Goal: Information Seeking & Learning: Learn about a topic

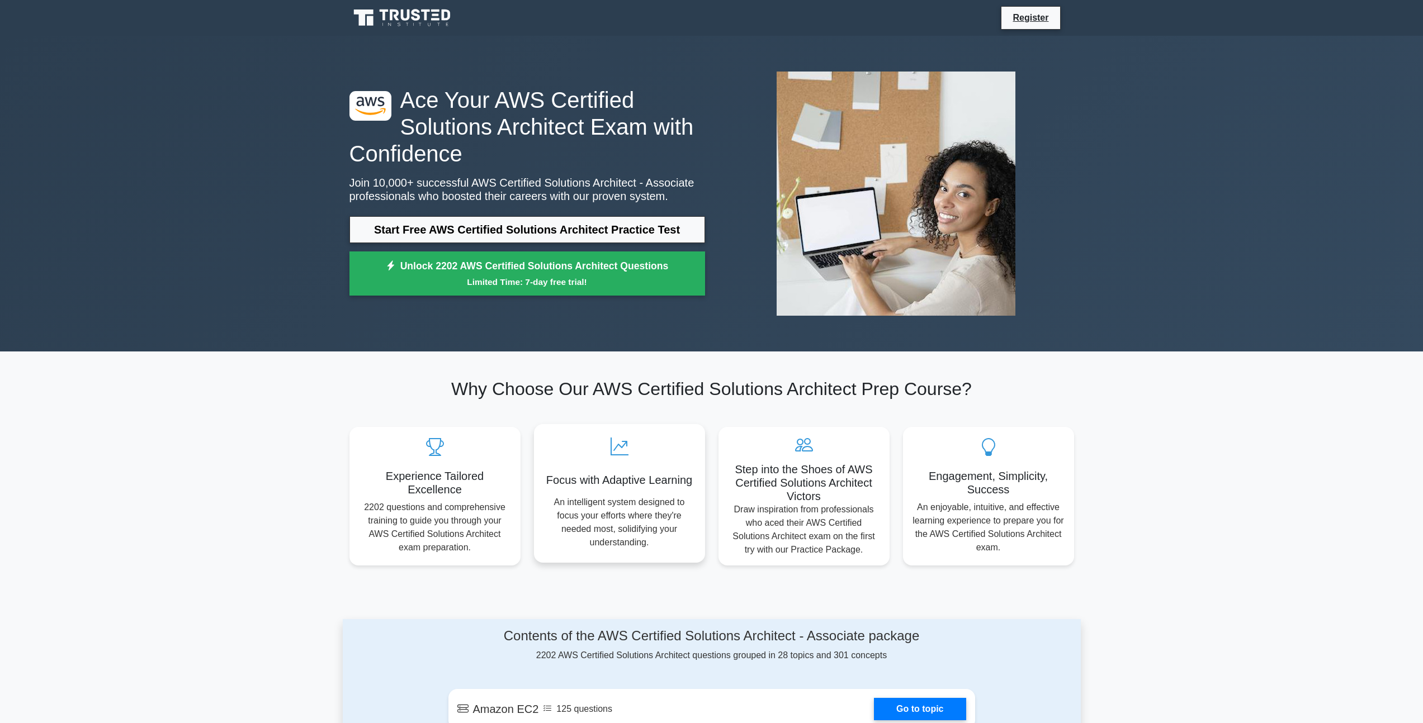
scroll to position [209, 0]
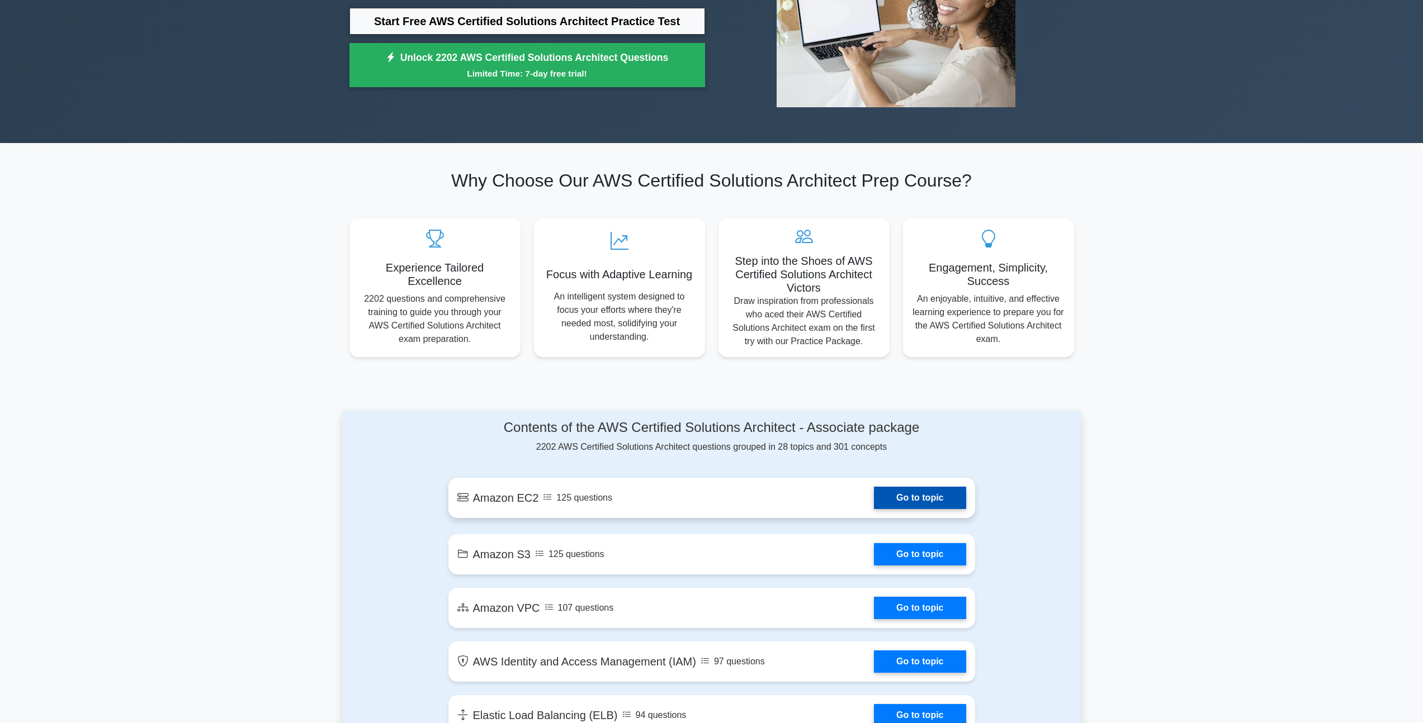
click at [909, 506] on link "Go to topic" at bounding box center [920, 498] width 92 height 22
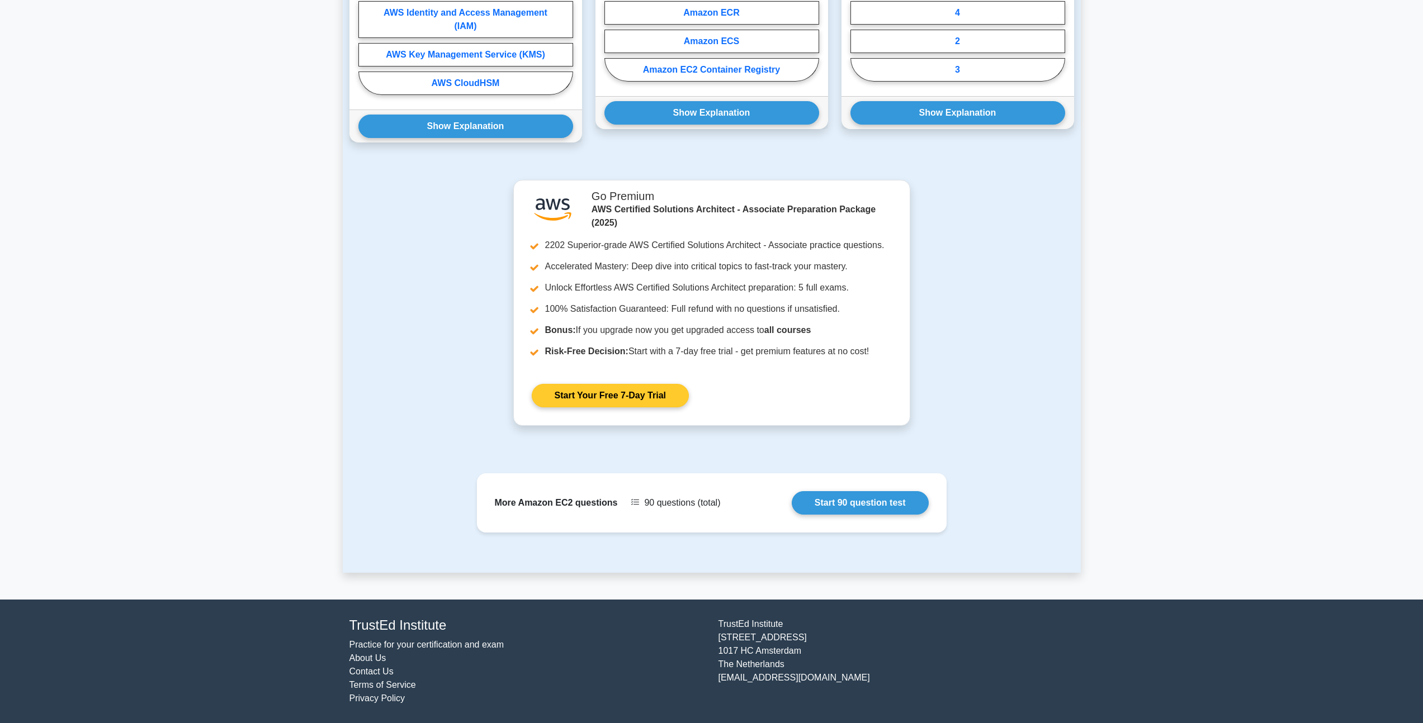
scroll to position [744, 0]
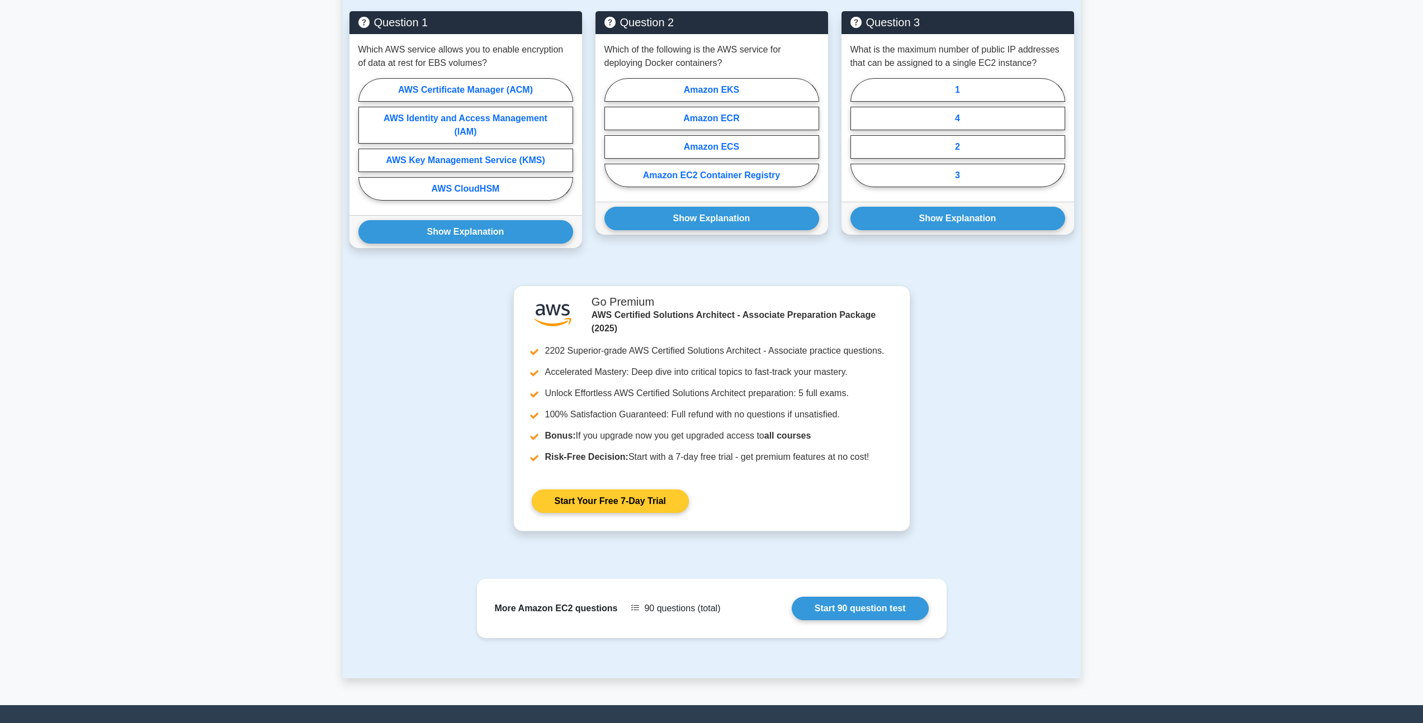
click at [927, 386] on div ".st0{fill:#252F3E;} .st1{fill-rule:evenodd;clip-rule:evenodd;fill:#FF9900;} Go …" at bounding box center [712, 417] width 738 height 259
click at [988, 392] on div ".st0{fill:#252F3E;} .st1{fill-rule:evenodd;clip-rule:evenodd;fill:#FF9900;} Go …" at bounding box center [712, 417] width 738 height 259
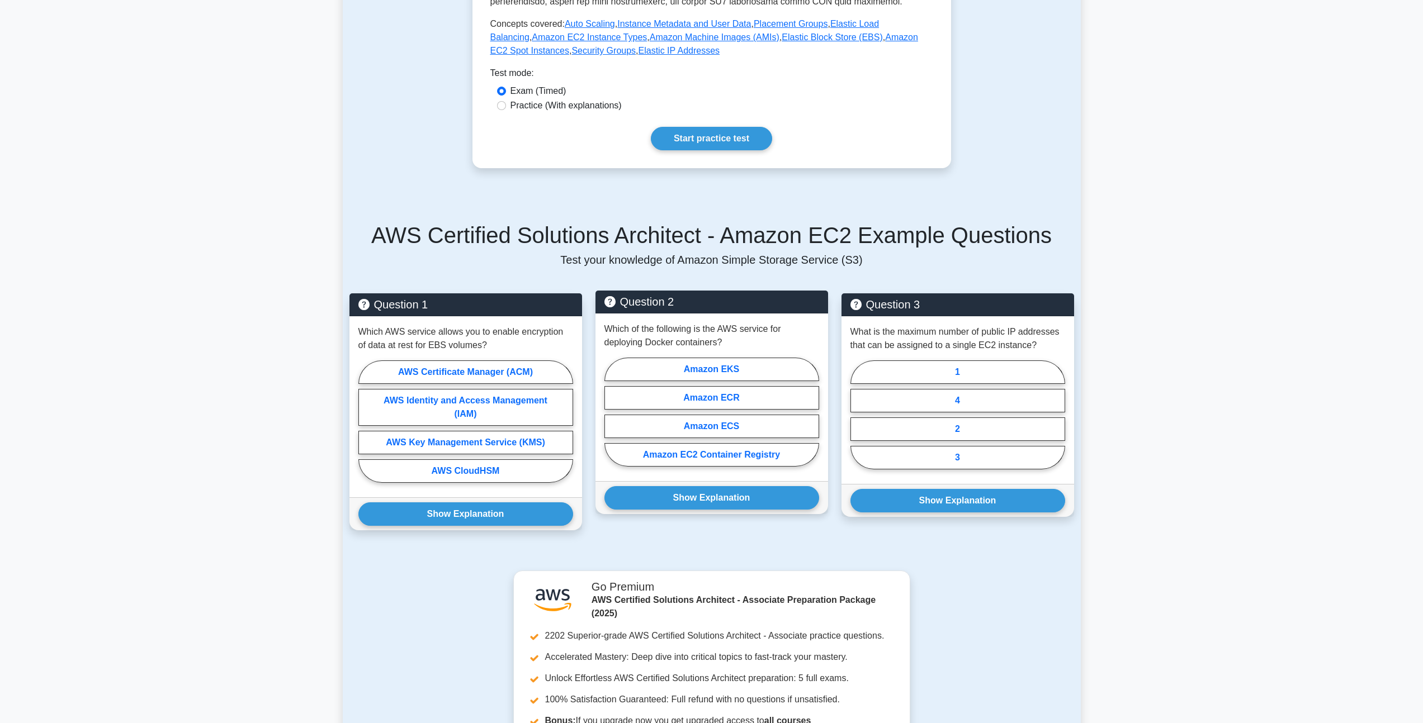
scroll to position [381, 0]
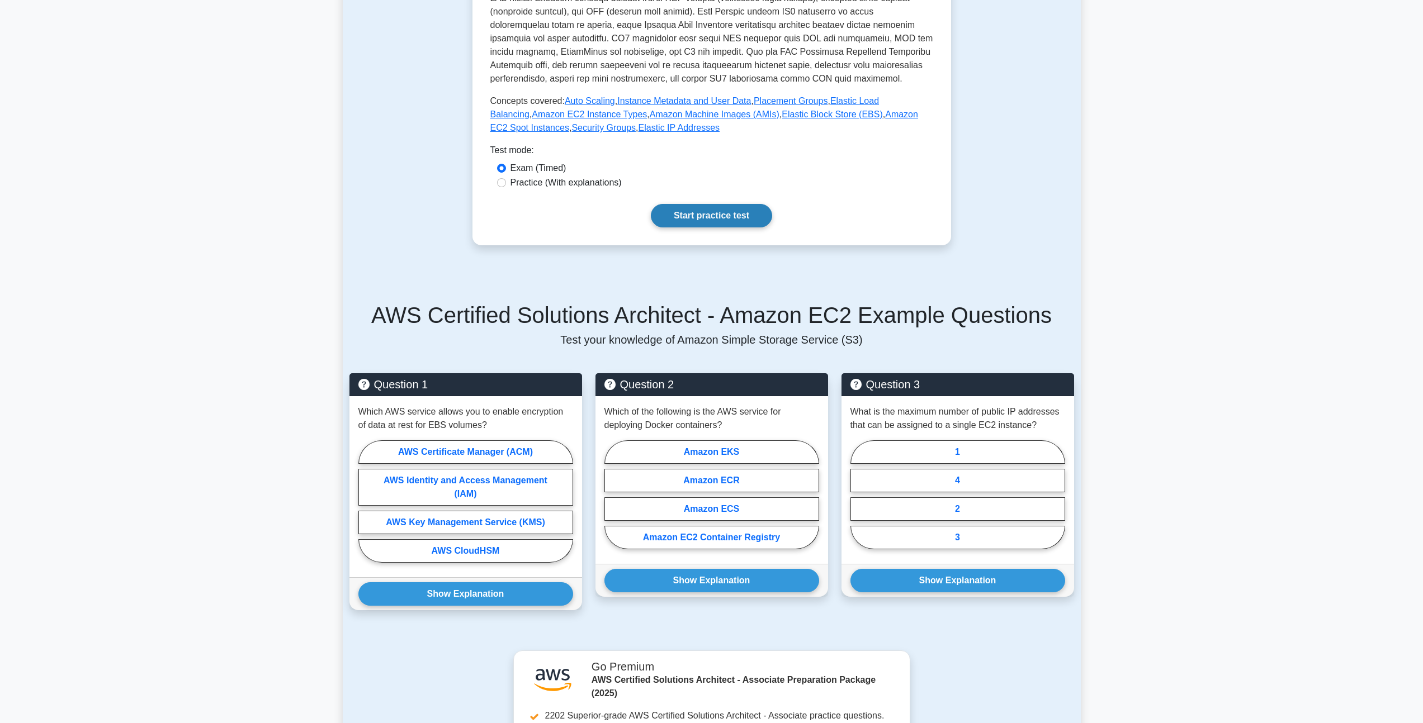
click at [712, 211] on link "Start practice test" at bounding box center [711, 215] width 121 height 23
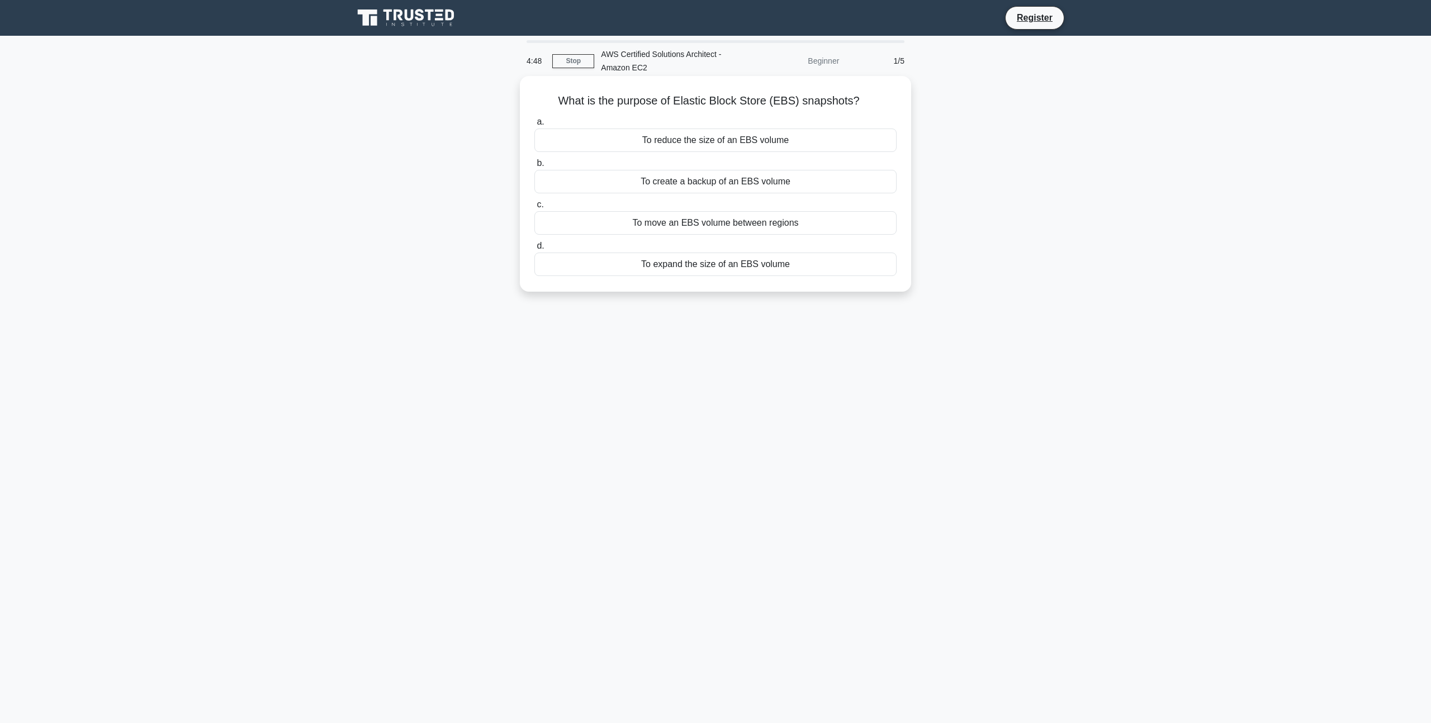
click at [741, 186] on div "To create a backup of an EBS volume" at bounding box center [715, 181] width 362 height 23
click at [534, 167] on input "b. To create a backup of an EBS volume" at bounding box center [534, 163] width 0 height 7
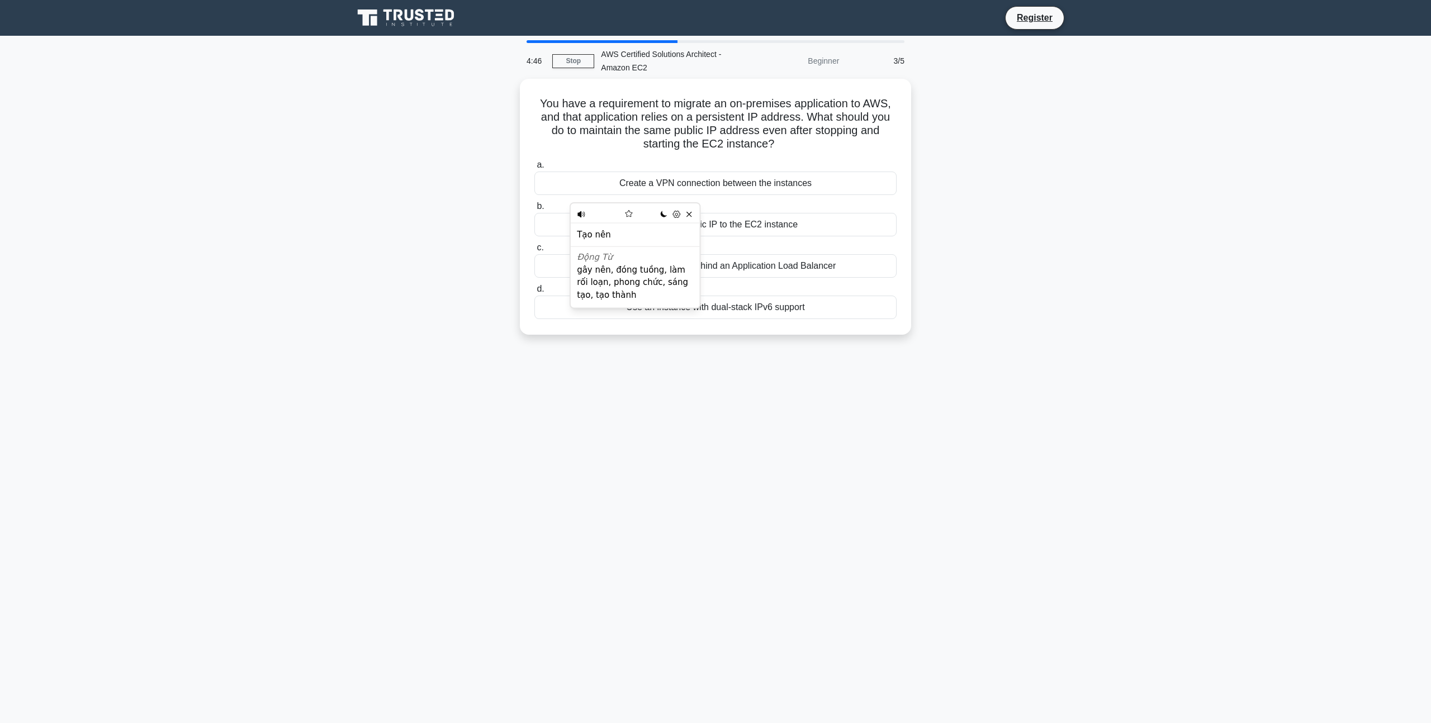
click at [841, 404] on div "4:46 Stop AWS Certified Solutions Architect - Amazon EC2 Beginner 3/5 You have …" at bounding box center [716, 319] width 738 height 559
click at [732, 212] on div "Allocate an Elastic IP to the EC2 instance" at bounding box center [715, 221] width 362 height 23
click at [534, 207] on input "b. Allocate an Elastic IP to the EC2 instance" at bounding box center [534, 203] width 0 height 7
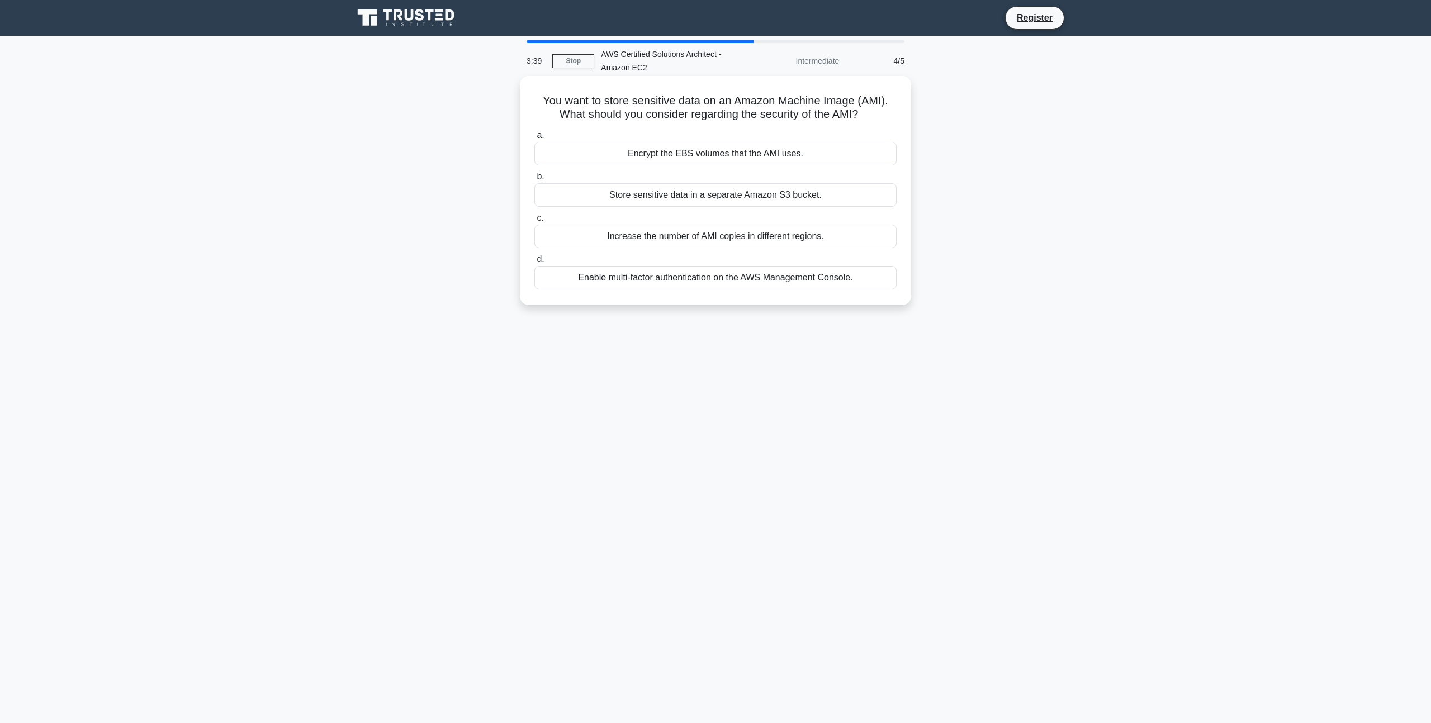
click at [788, 198] on div "Store sensitive data in a separate Amazon S3 bucket." at bounding box center [715, 194] width 362 height 23
click at [534, 181] on input "b. Store sensitive data in a separate Amazon S3 bucket." at bounding box center [534, 176] width 0 height 7
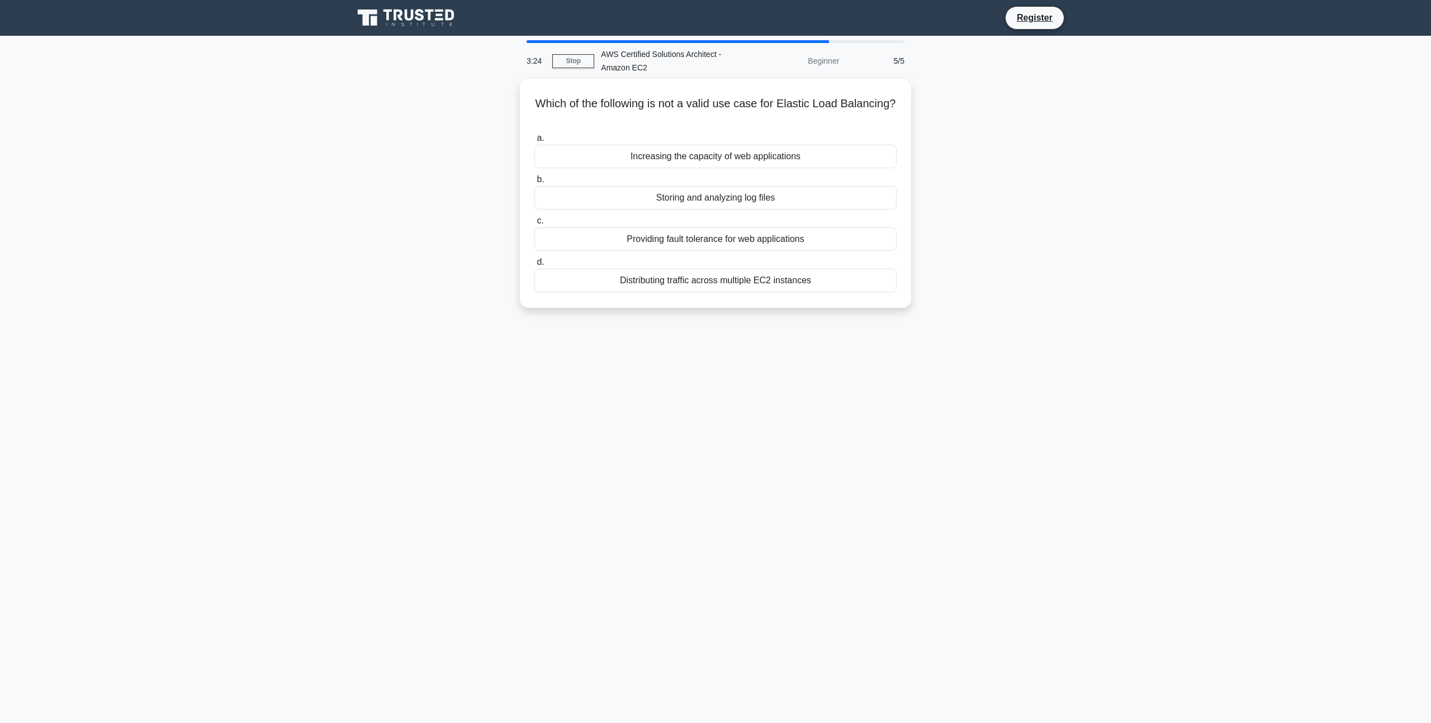
click at [788, 198] on div "Storing and analyzing log files" at bounding box center [715, 197] width 362 height 23
click at [534, 183] on input "b. Storing and analyzing log files" at bounding box center [534, 179] width 0 height 7
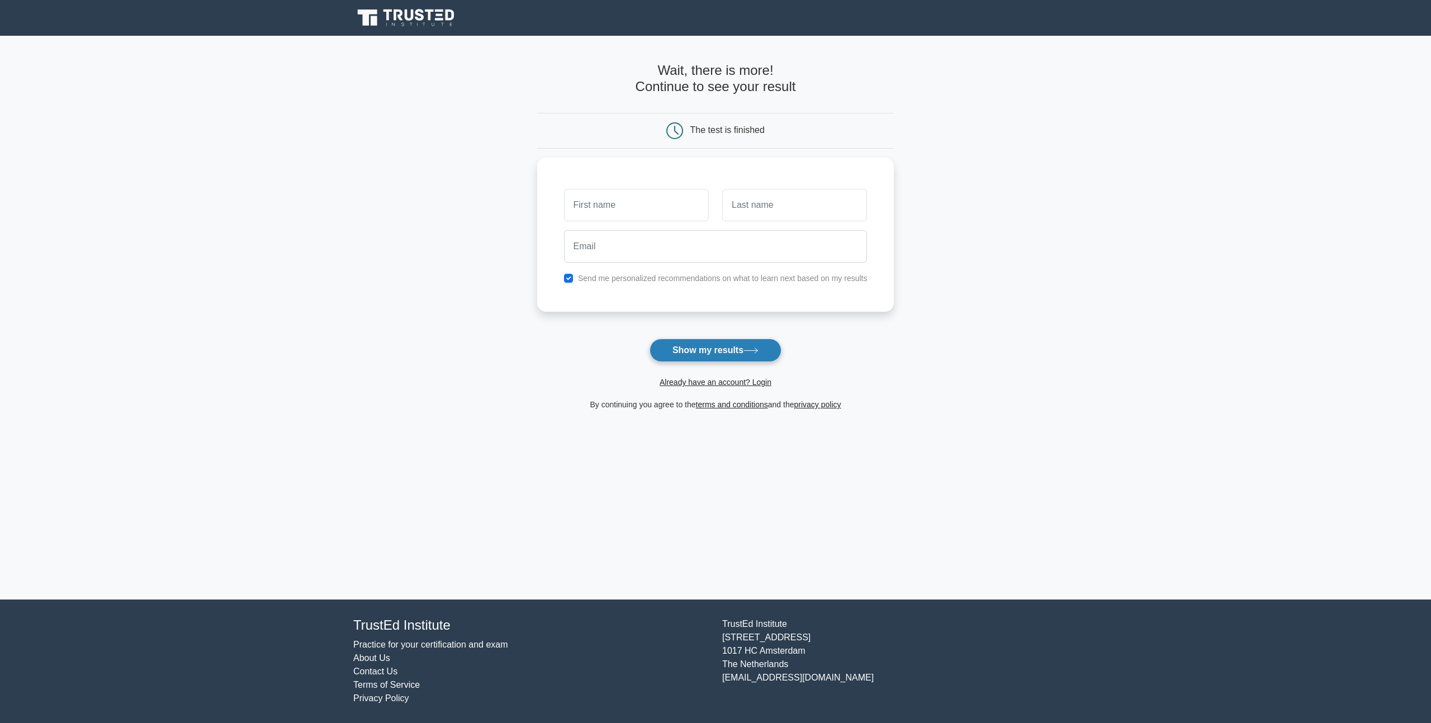
click at [715, 353] on button "Show my results" at bounding box center [716, 350] width 132 height 23
click at [642, 215] on input "text" at bounding box center [636, 202] width 145 height 32
click at [655, 202] on input "text" at bounding box center [636, 202] width 145 height 32
click at [477, 282] on main "Wait, there is more! Continue to see your result The test is finished and the" at bounding box center [715, 318] width 1431 height 564
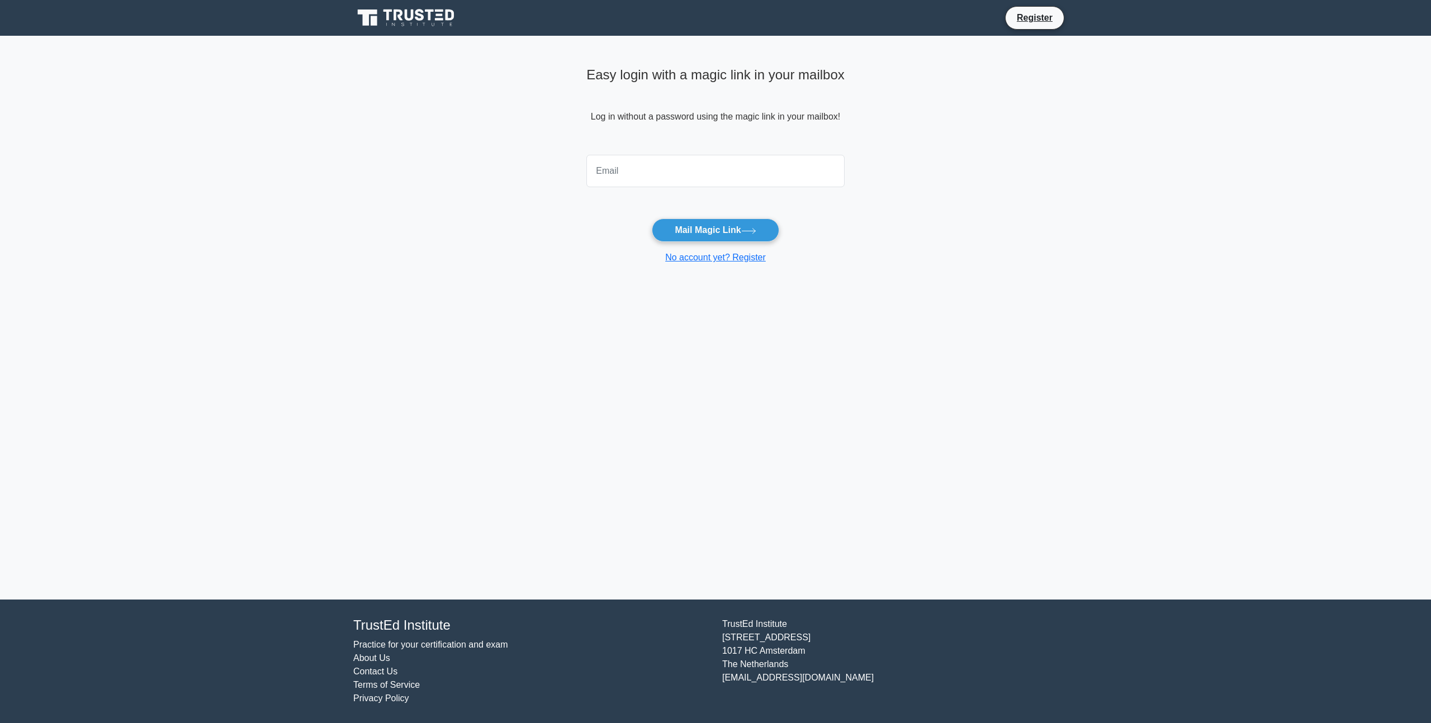
click at [755, 159] on input "email" at bounding box center [715, 171] width 258 height 32
type input "[EMAIL_ADDRESS][DOMAIN_NAME]"
click at [729, 230] on button "Mail Magic Link" at bounding box center [715, 230] width 127 height 23
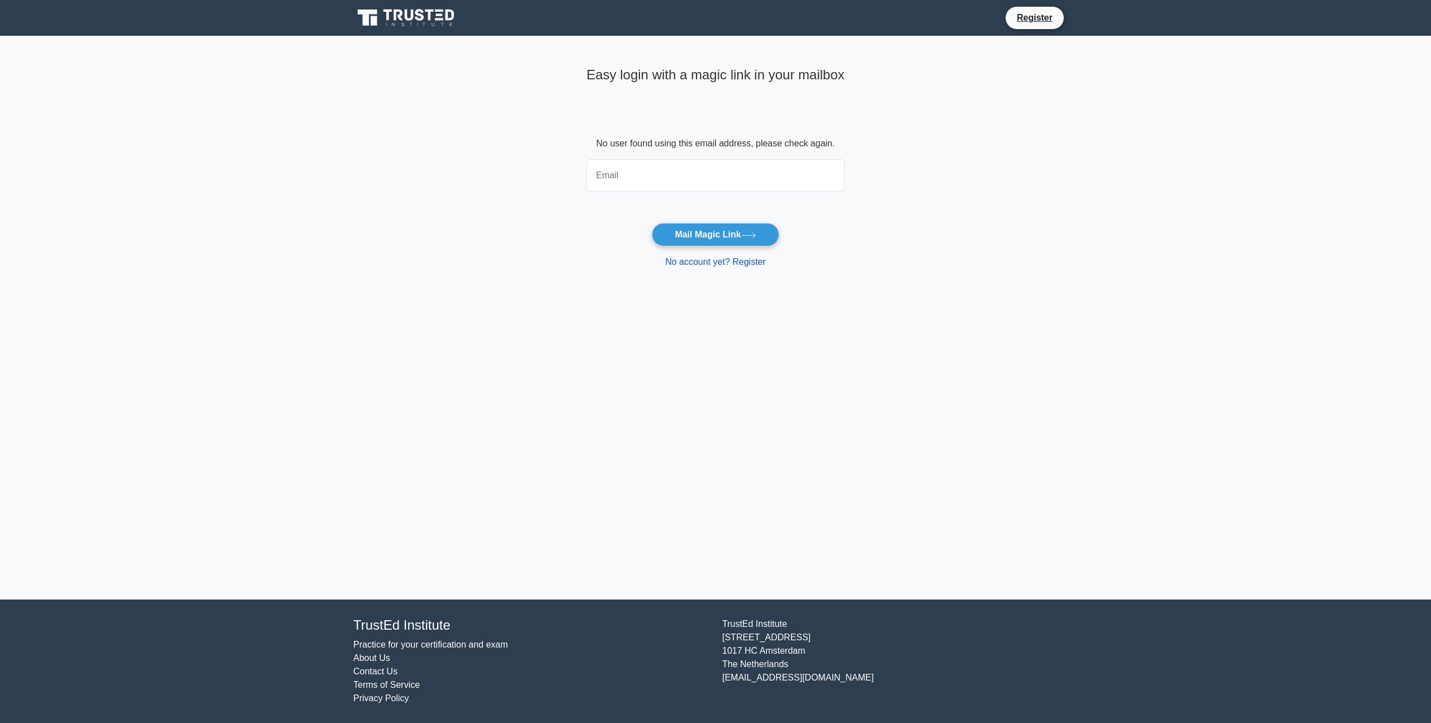
click at [721, 262] on link "No account yet? Register" at bounding box center [715, 262] width 101 height 10
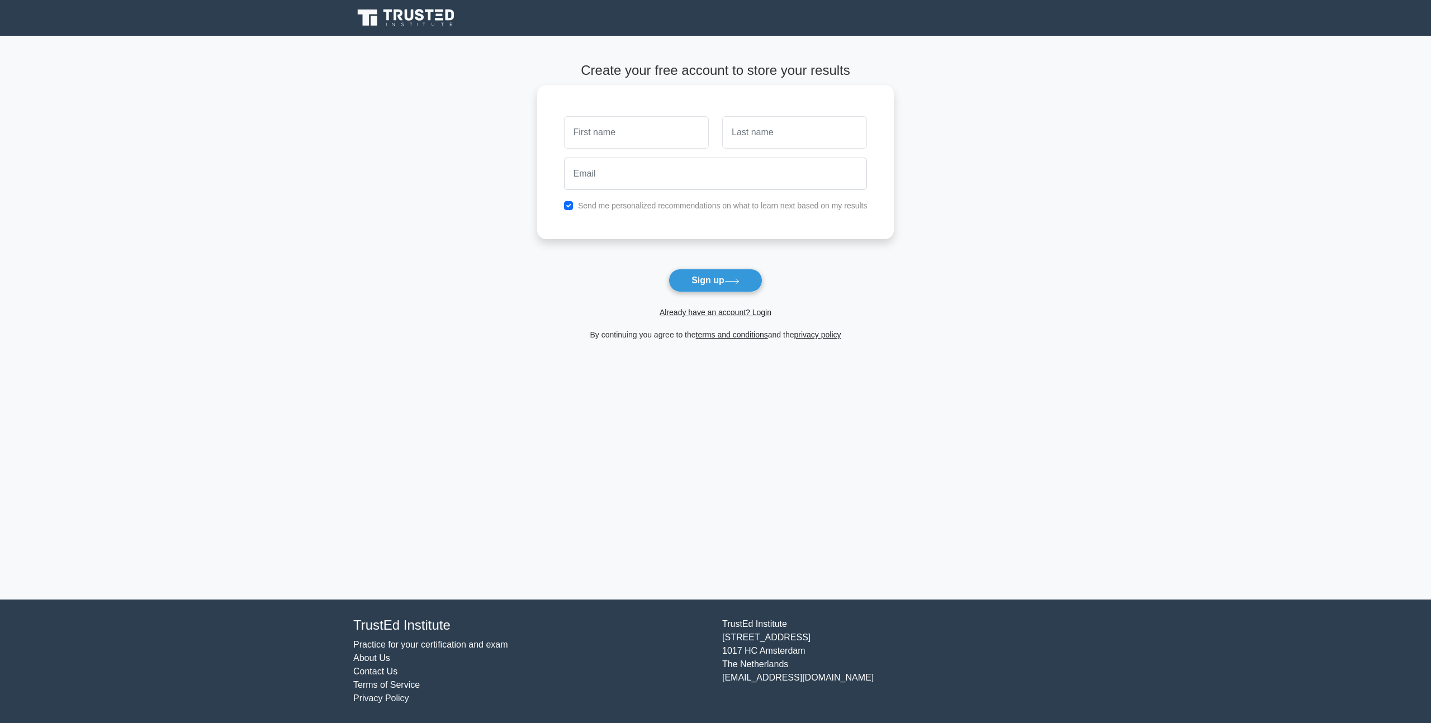
click at [642, 141] on input "text" at bounding box center [636, 132] width 145 height 32
type input "Bao"
click at [789, 138] on input "text" at bounding box center [794, 132] width 145 height 32
type input "[PERSON_NAME]"
click at [715, 177] on input "email" at bounding box center [716, 174] width 304 height 32
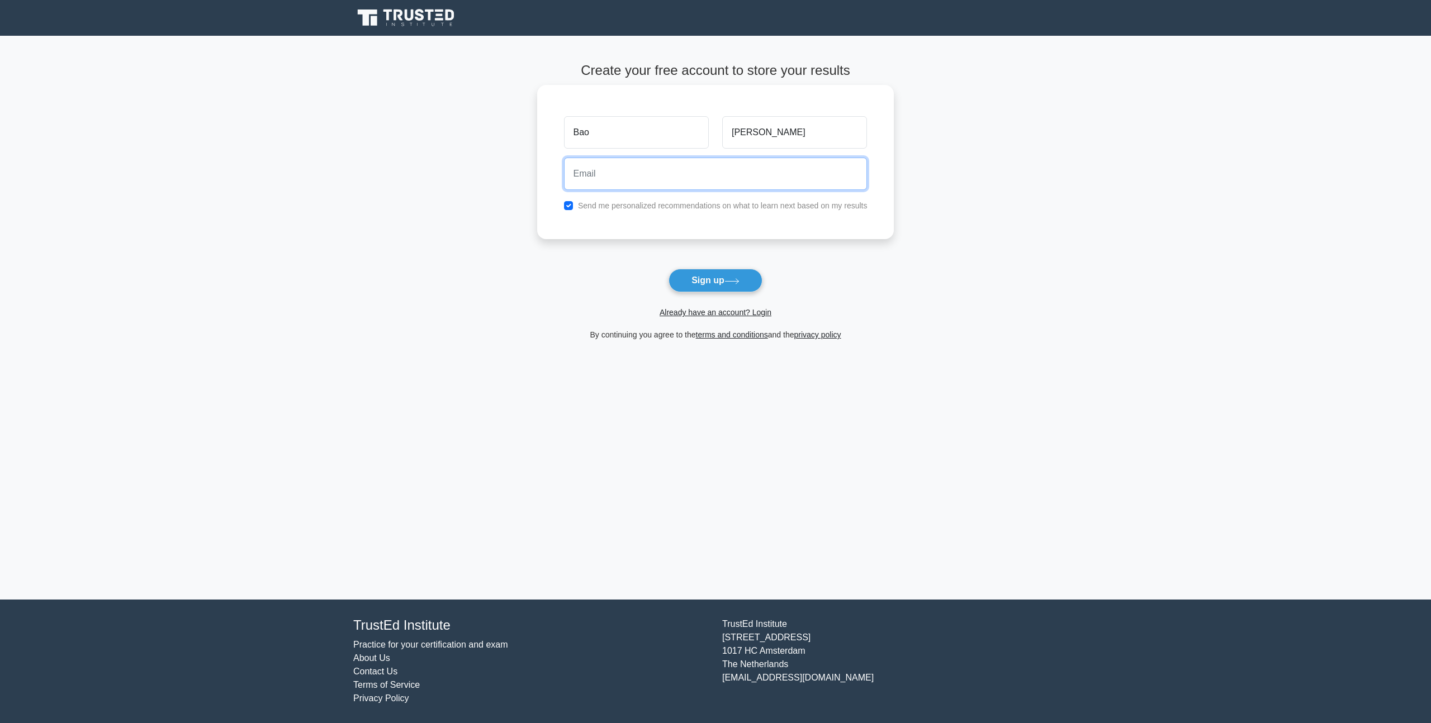
type input "[EMAIL_ADDRESS][DOMAIN_NAME]"
click at [665, 203] on label "Send me personalized recommendations on what to learn next based on my results" at bounding box center [723, 205] width 290 height 9
click at [563, 201] on div "Send me personalized recommendations on what to learn next based on my results" at bounding box center [715, 205] width 317 height 13
click at [570, 207] on input "checkbox" at bounding box center [568, 205] width 9 height 9
checkbox input "false"
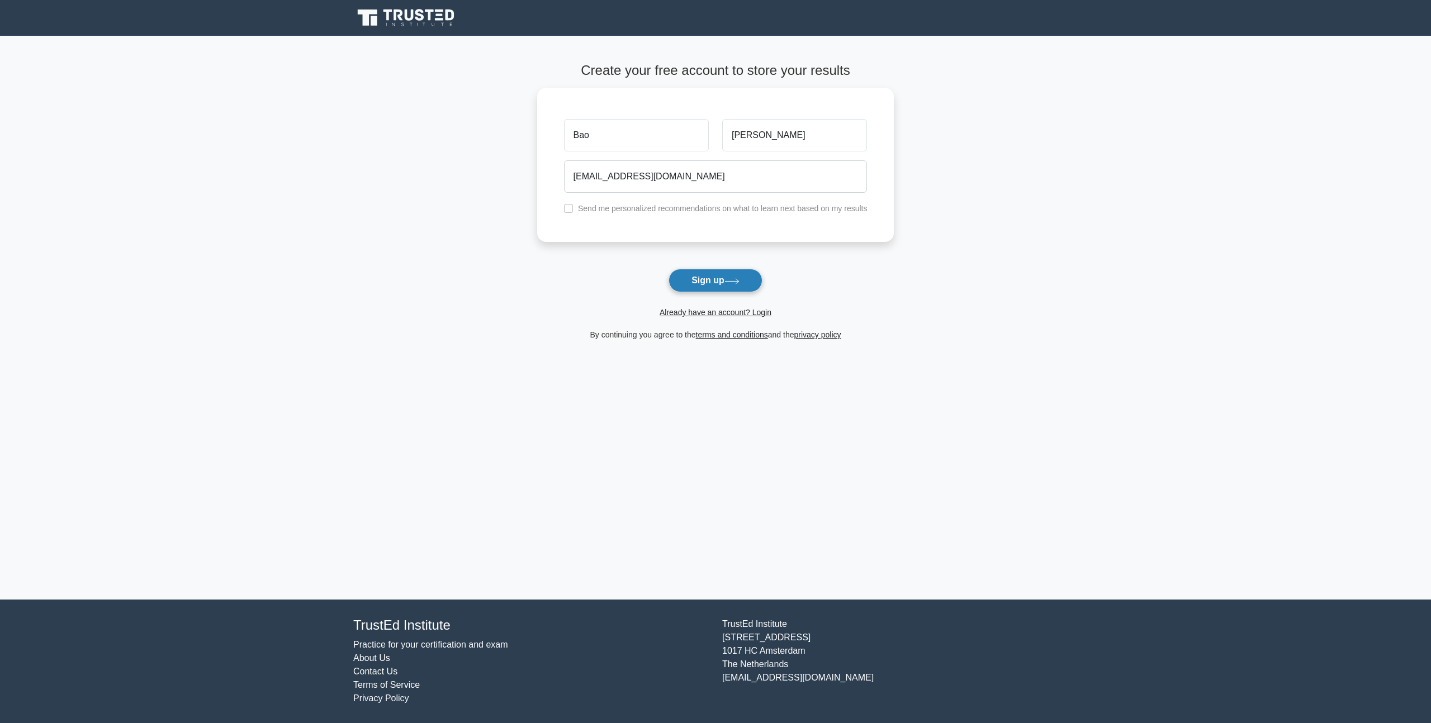
click at [704, 289] on button "Sign up" at bounding box center [716, 280] width 94 height 23
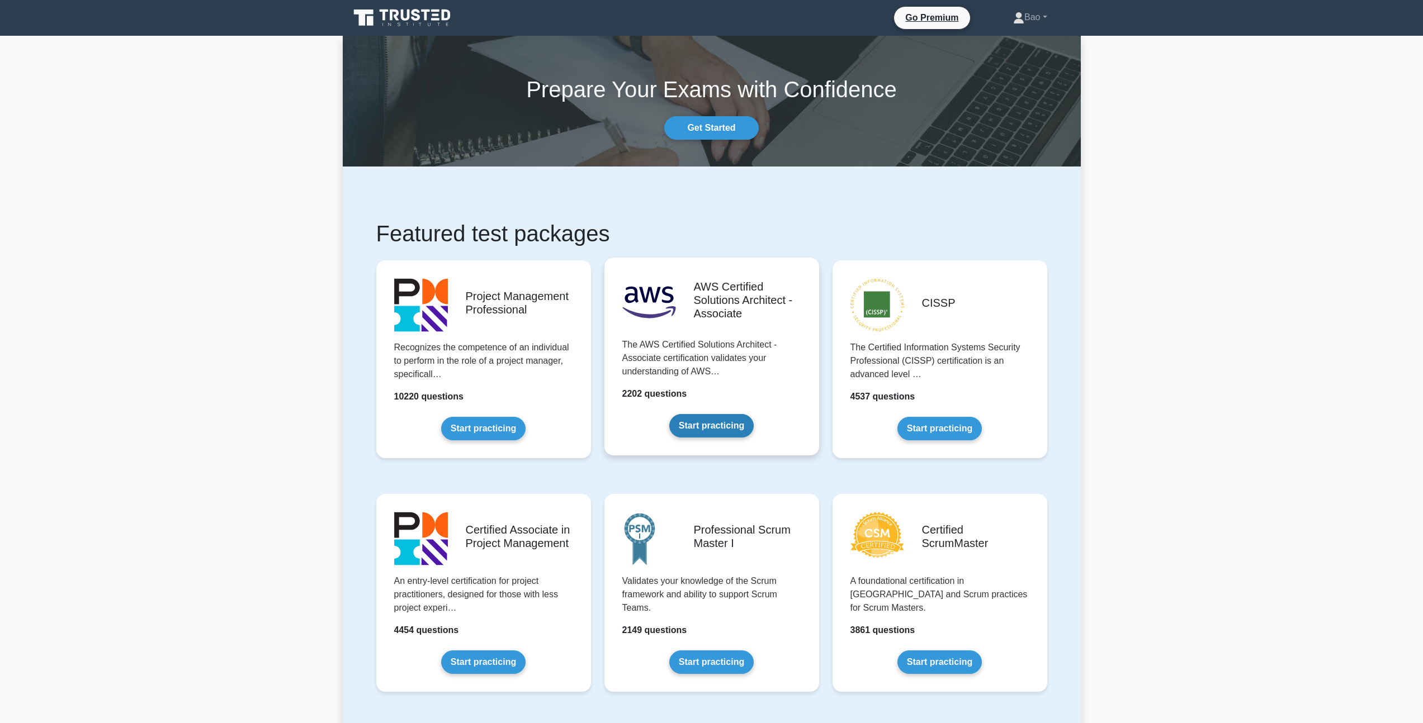
click at [717, 426] on link "Start practicing" at bounding box center [711, 425] width 84 height 23
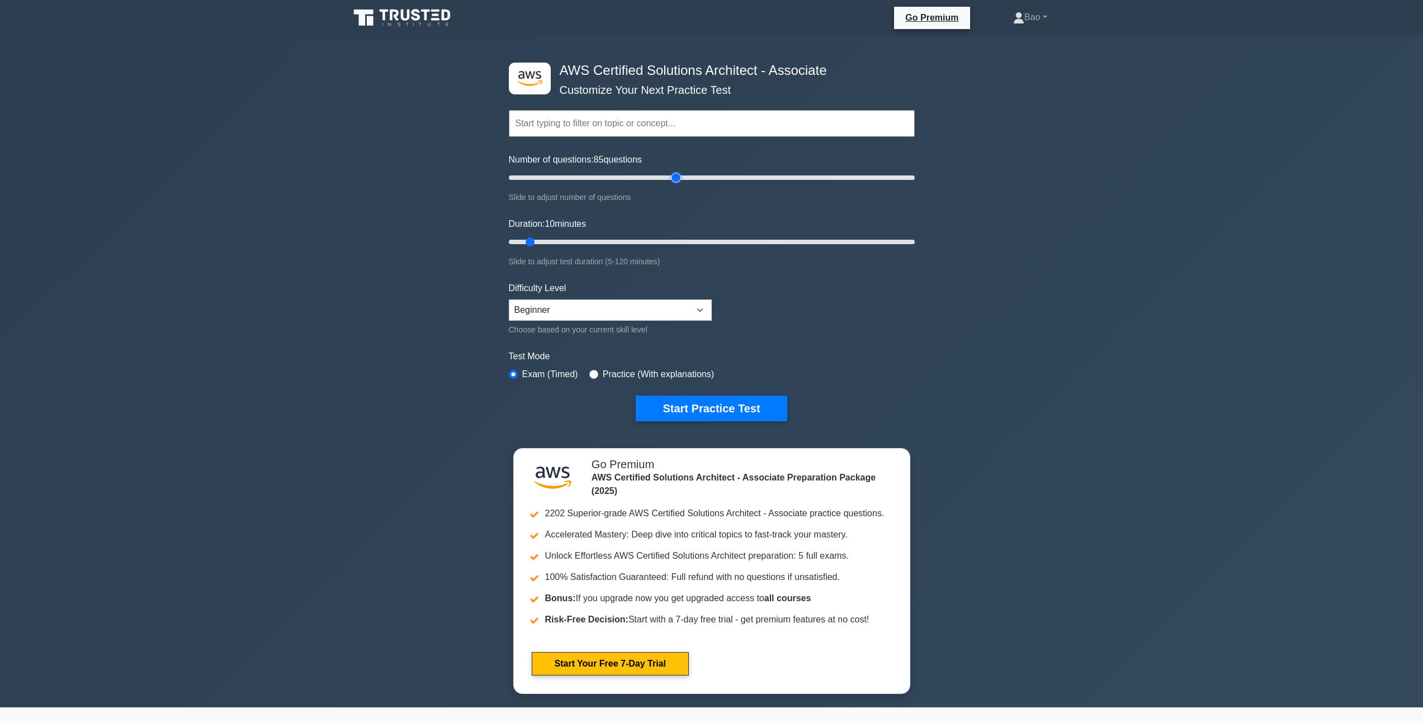
click at [678, 182] on input "Number of questions: 85 questions" at bounding box center [712, 177] width 406 height 13
drag, startPoint x: 798, startPoint y: 179, endPoint x: 981, endPoint y: 182, distance: 183.4
type input "200"
click at [915, 182] on input "Number of questions: 200 questions" at bounding box center [712, 177] width 406 height 13
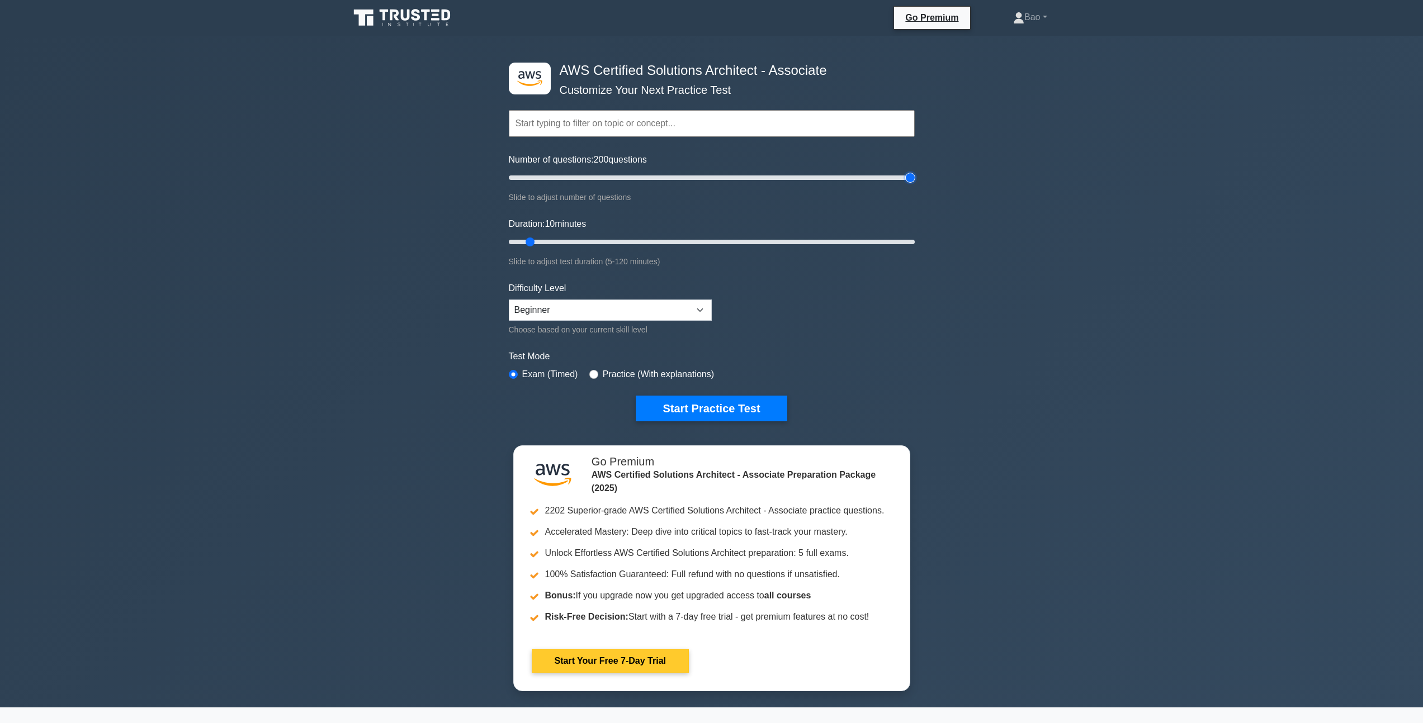
scroll to position [384, 0]
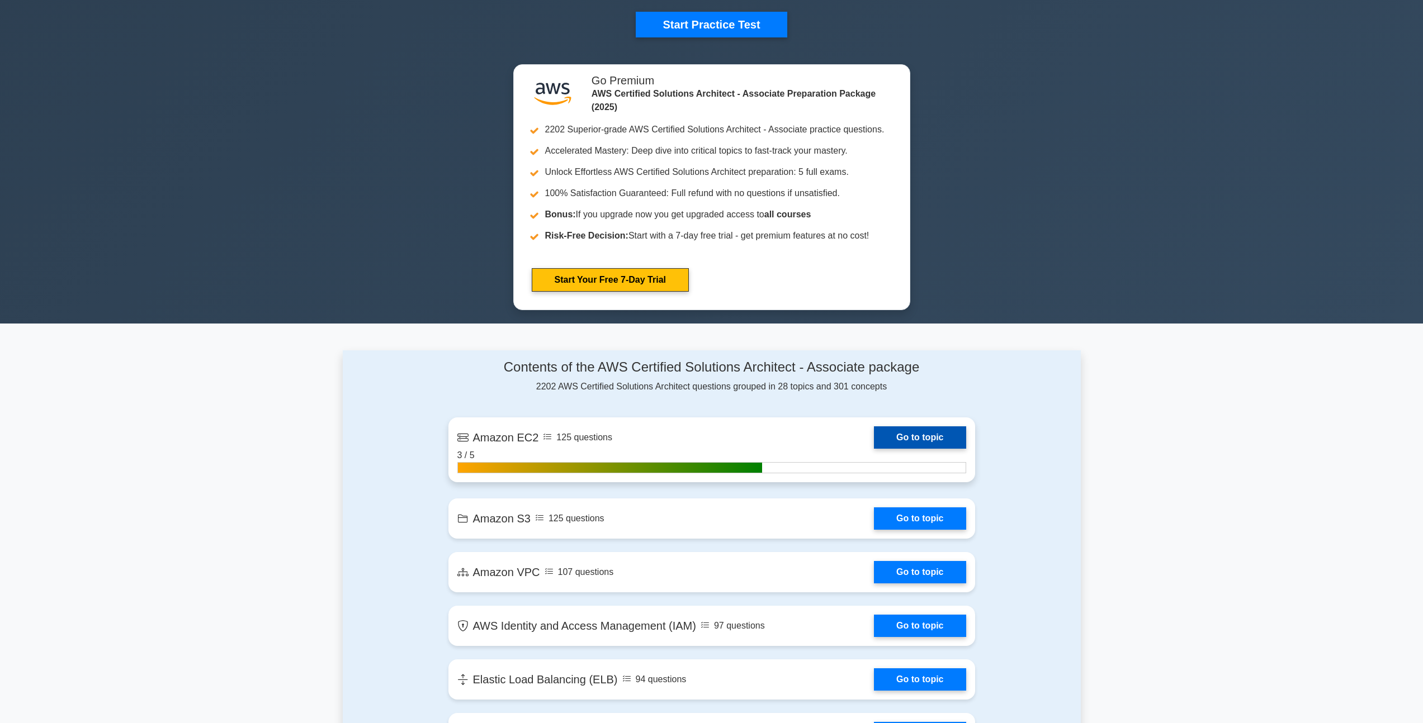
click at [914, 435] on link "Go to topic" at bounding box center [920, 438] width 92 height 22
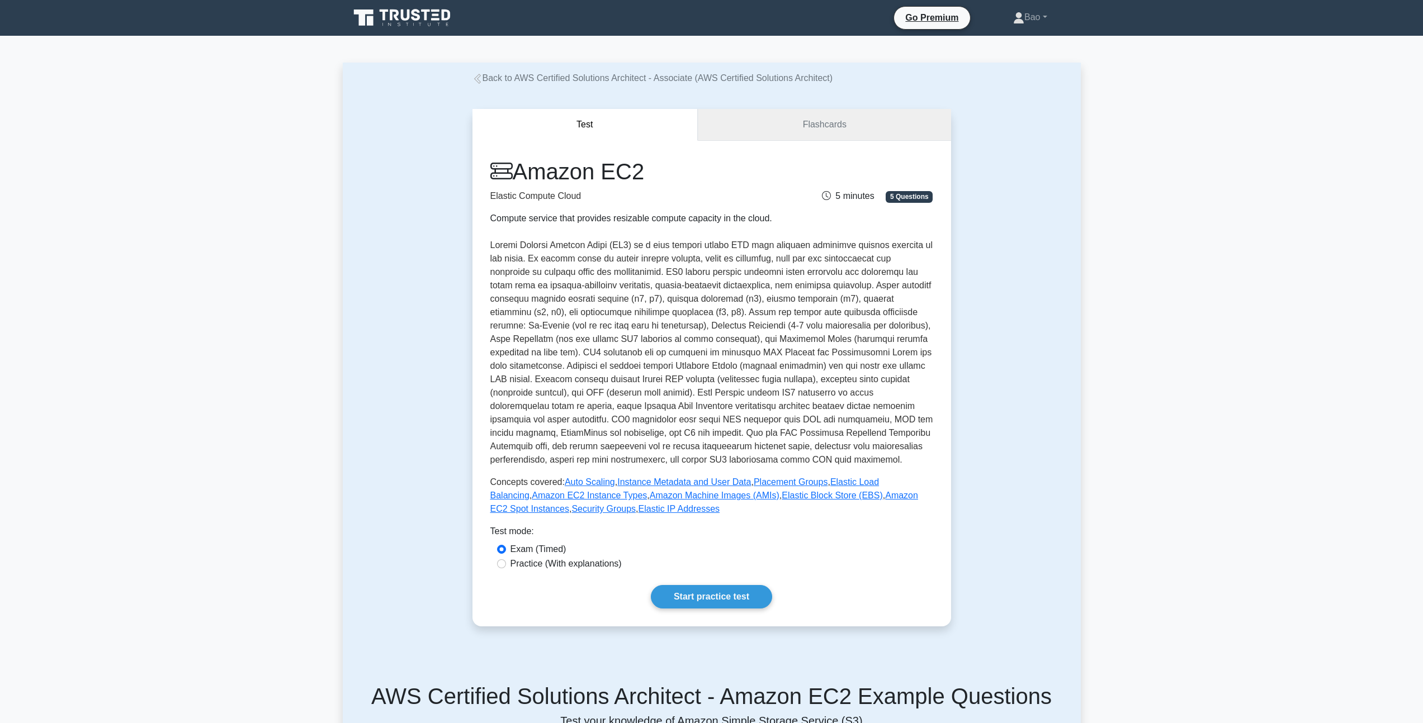
click at [761, 124] on link "Flashcards" at bounding box center [824, 125] width 253 height 32
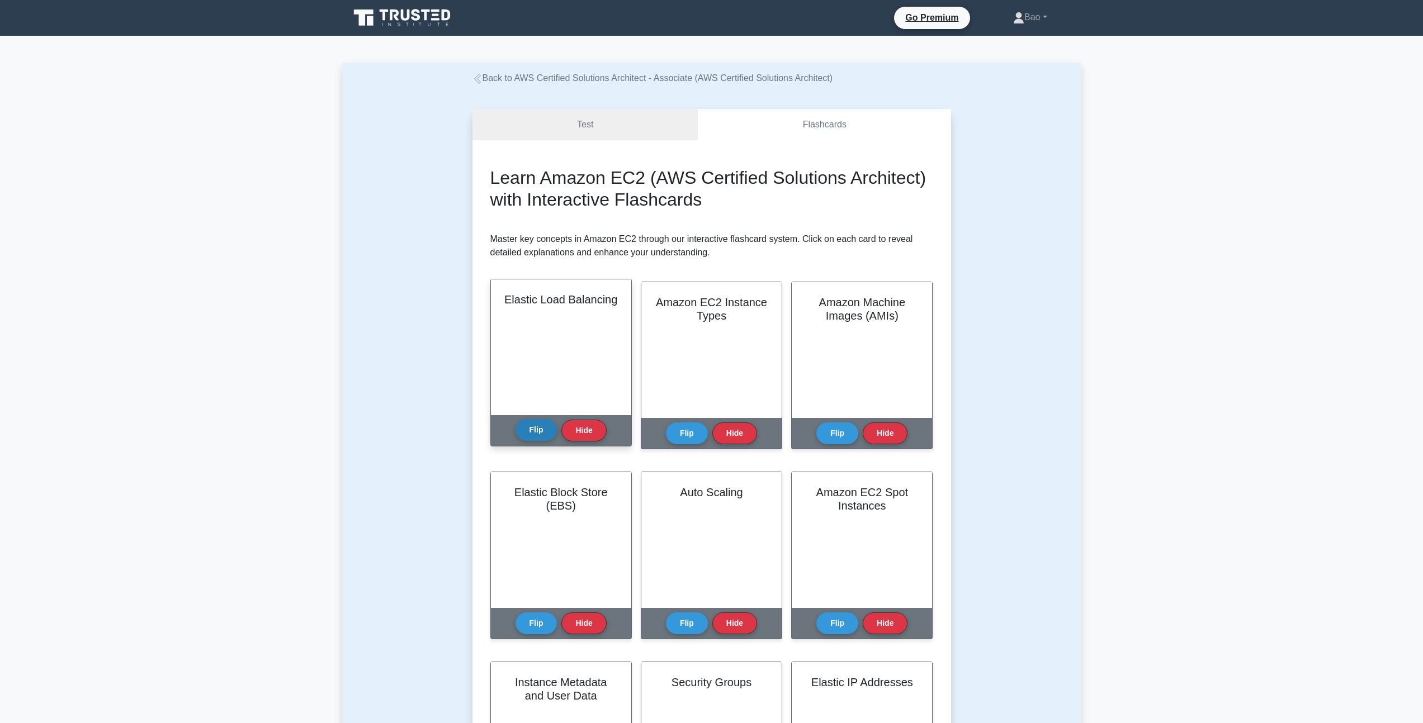
click at [531, 429] on button "Flip" at bounding box center [536, 430] width 42 height 22
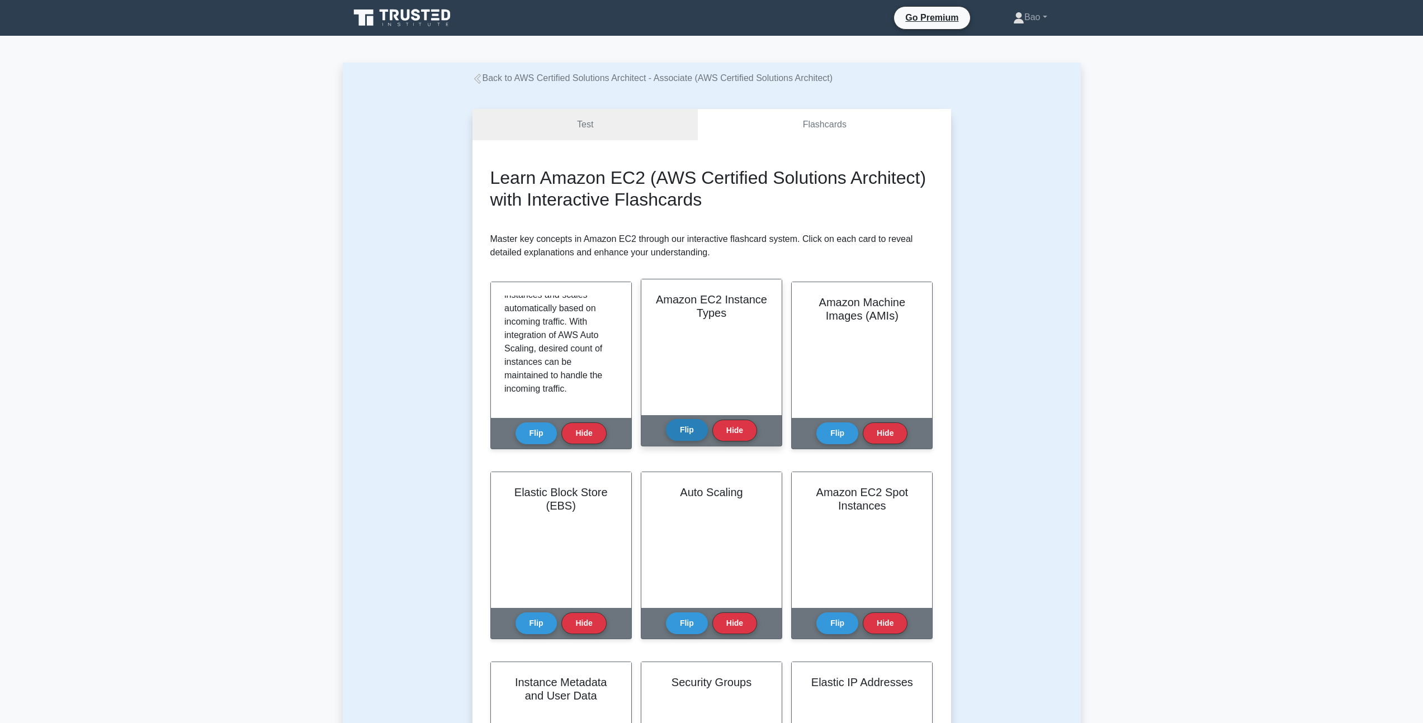
click at [687, 432] on button "Flip" at bounding box center [687, 430] width 42 height 22
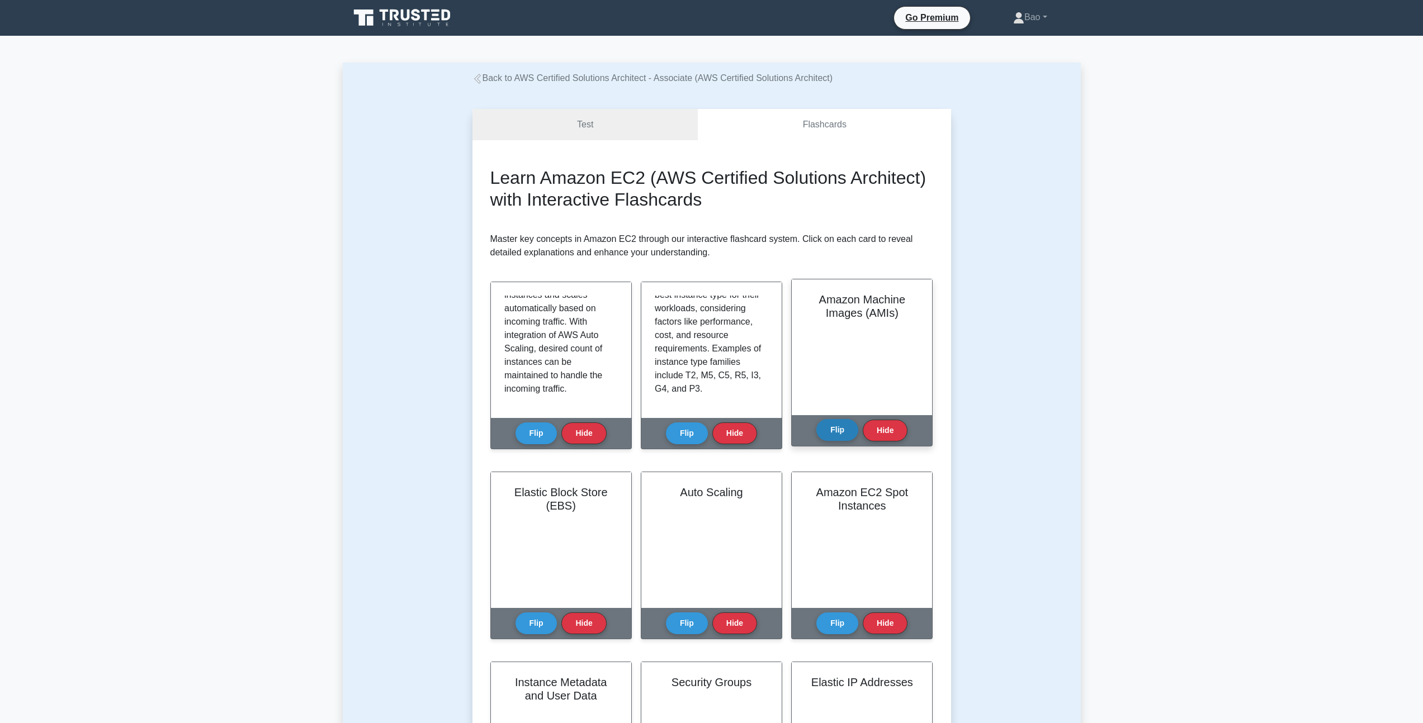
click at [838, 431] on button "Flip" at bounding box center [837, 430] width 42 height 22
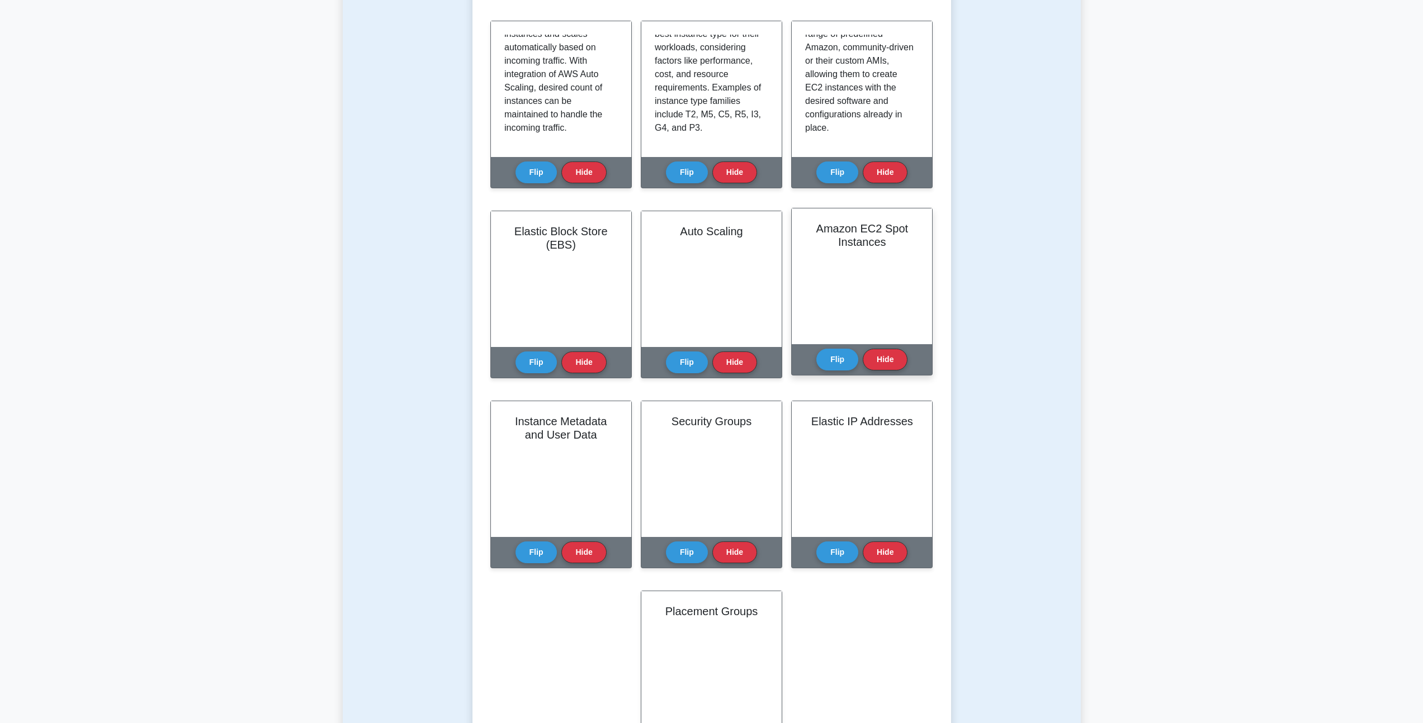
scroll to position [0, 0]
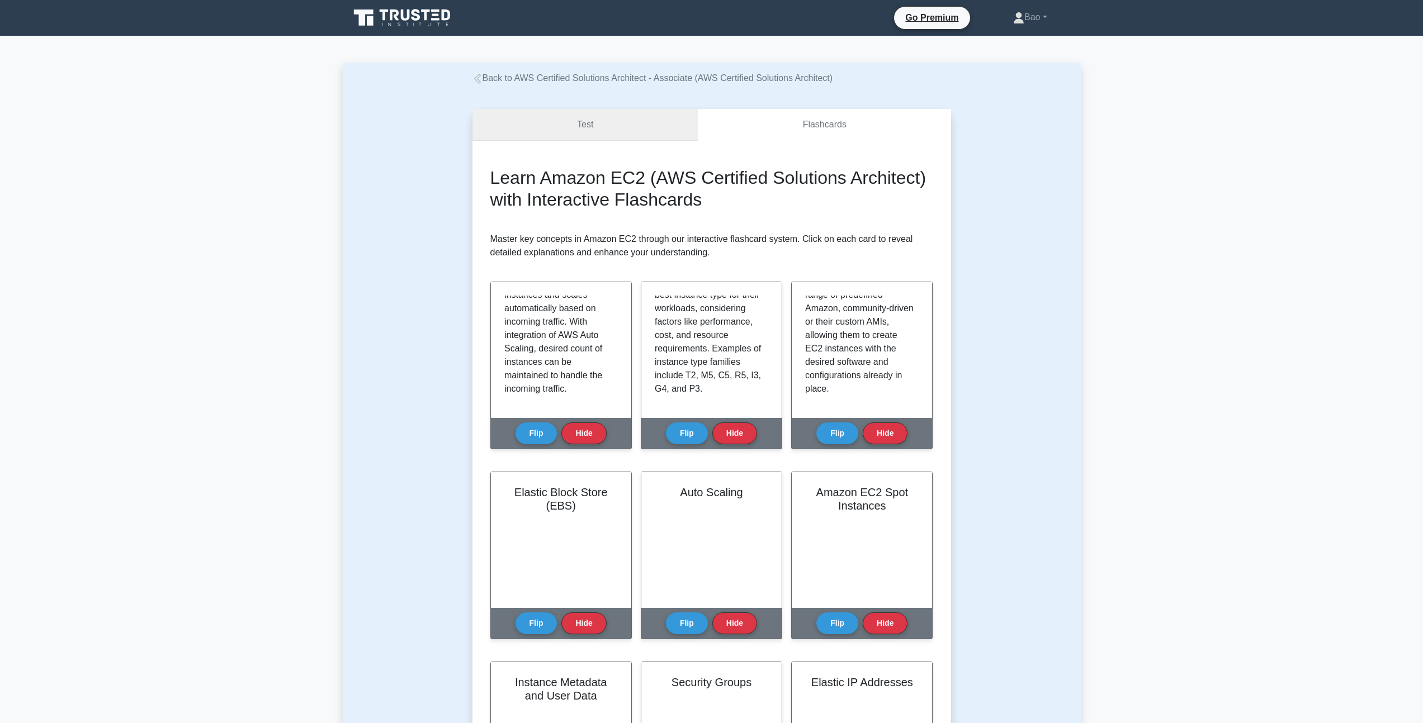
click at [617, 119] on link "Test" at bounding box center [585, 125] width 226 height 32
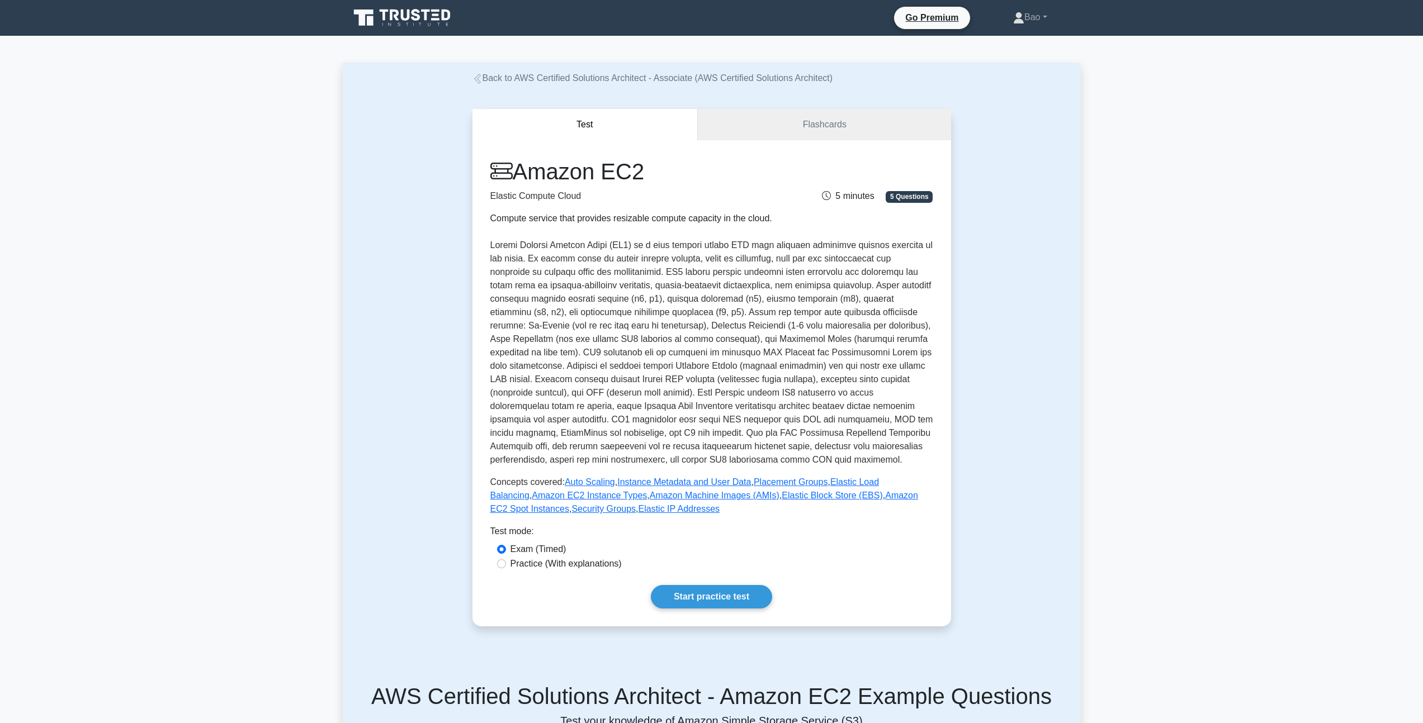
click at [547, 564] on label "Practice (With explanations)" at bounding box center [565, 563] width 111 height 13
click at [506, 564] on input "Practice (With explanations)" at bounding box center [501, 564] width 9 height 9
radio input "true"
click at [740, 601] on link "Start practice test" at bounding box center [711, 596] width 121 height 23
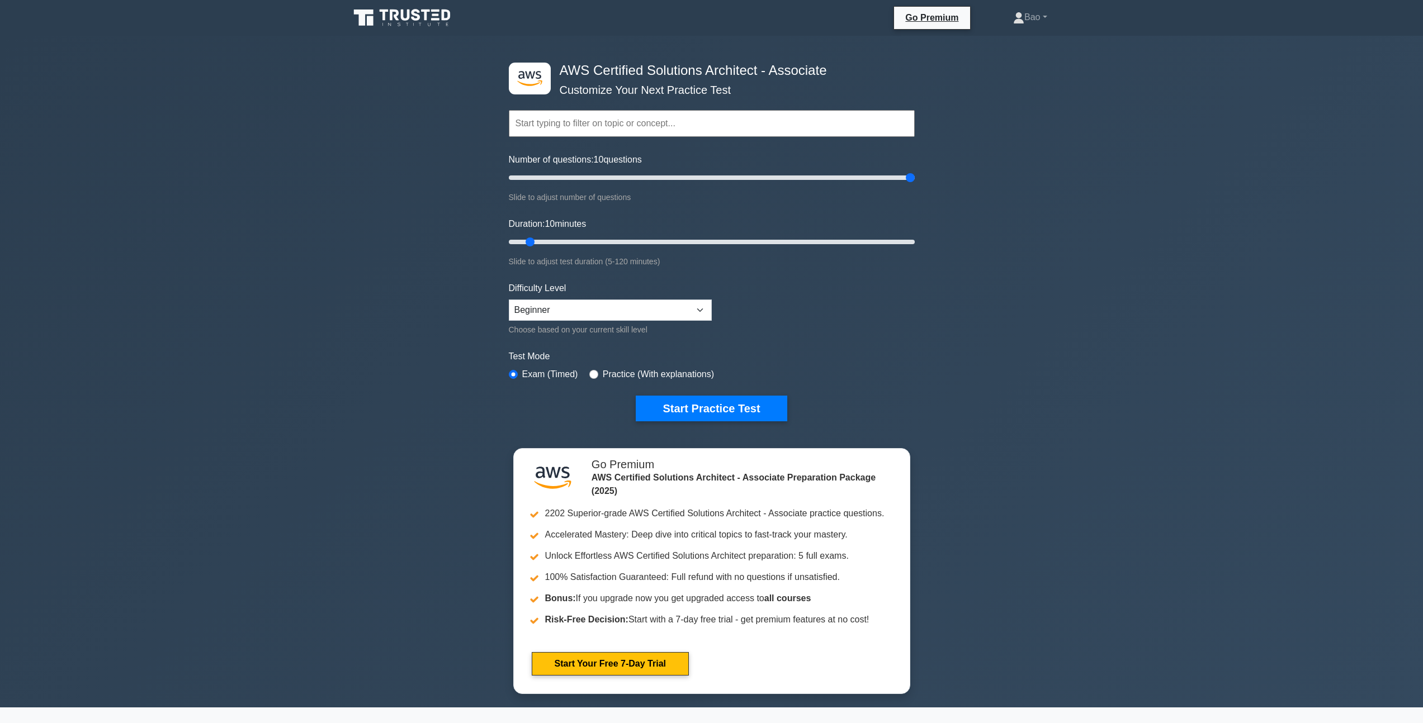
click at [400, 18] on icon at bounding box center [402, 17] width 107 height 21
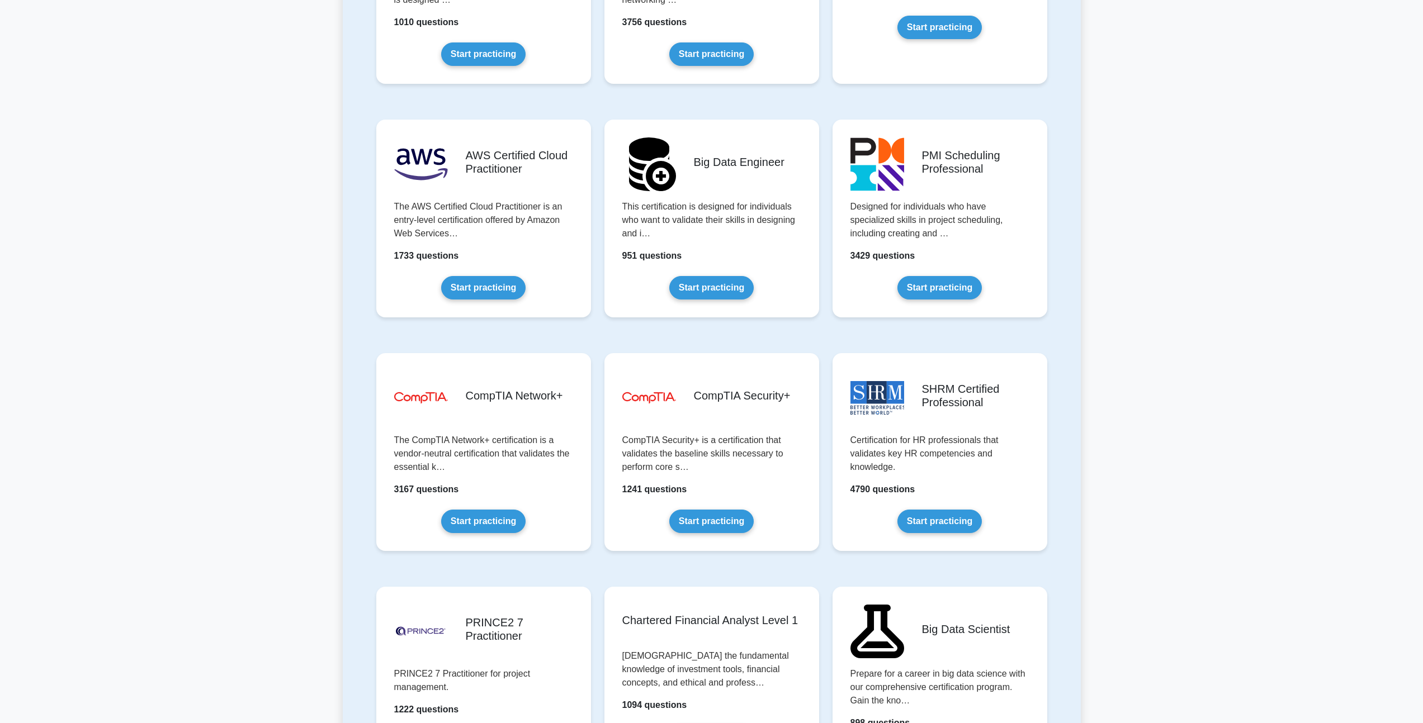
scroll to position [1896, 0]
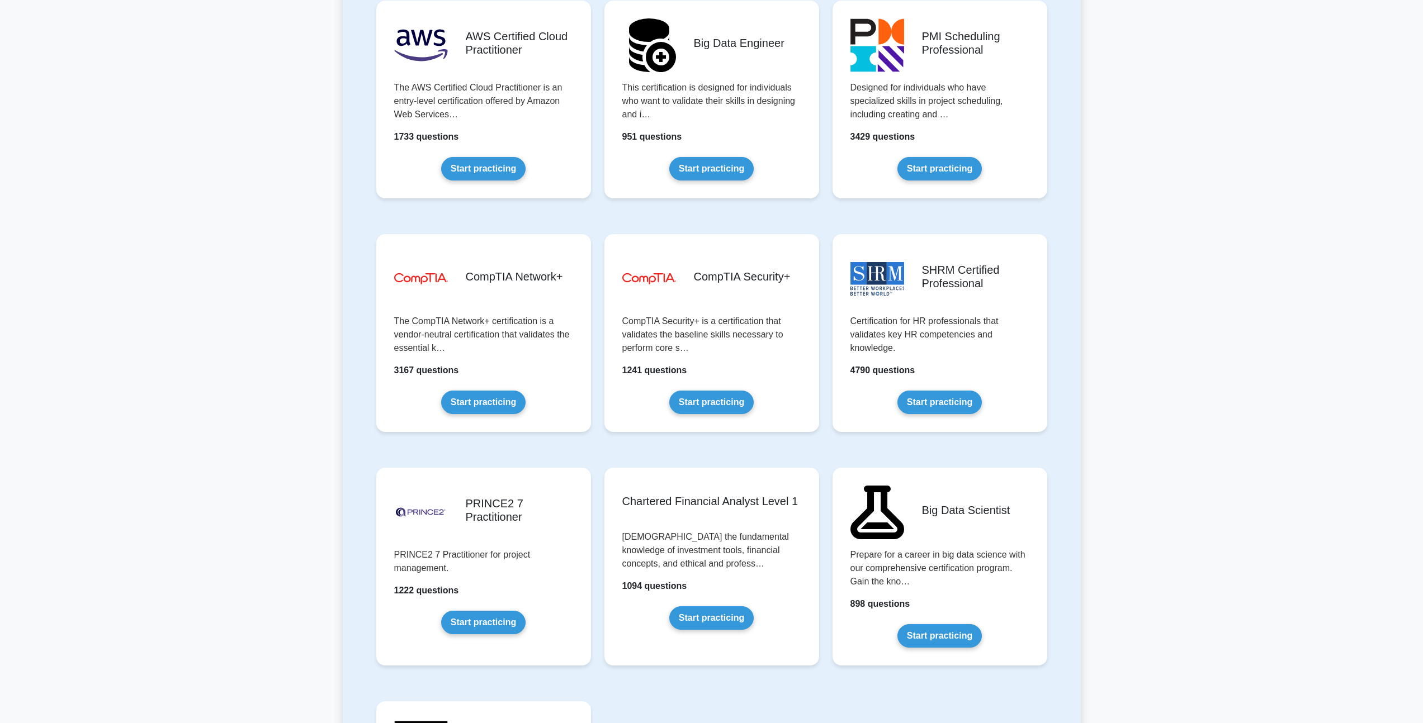
click at [494, 175] on link "Start practicing" at bounding box center [483, 165] width 84 height 23
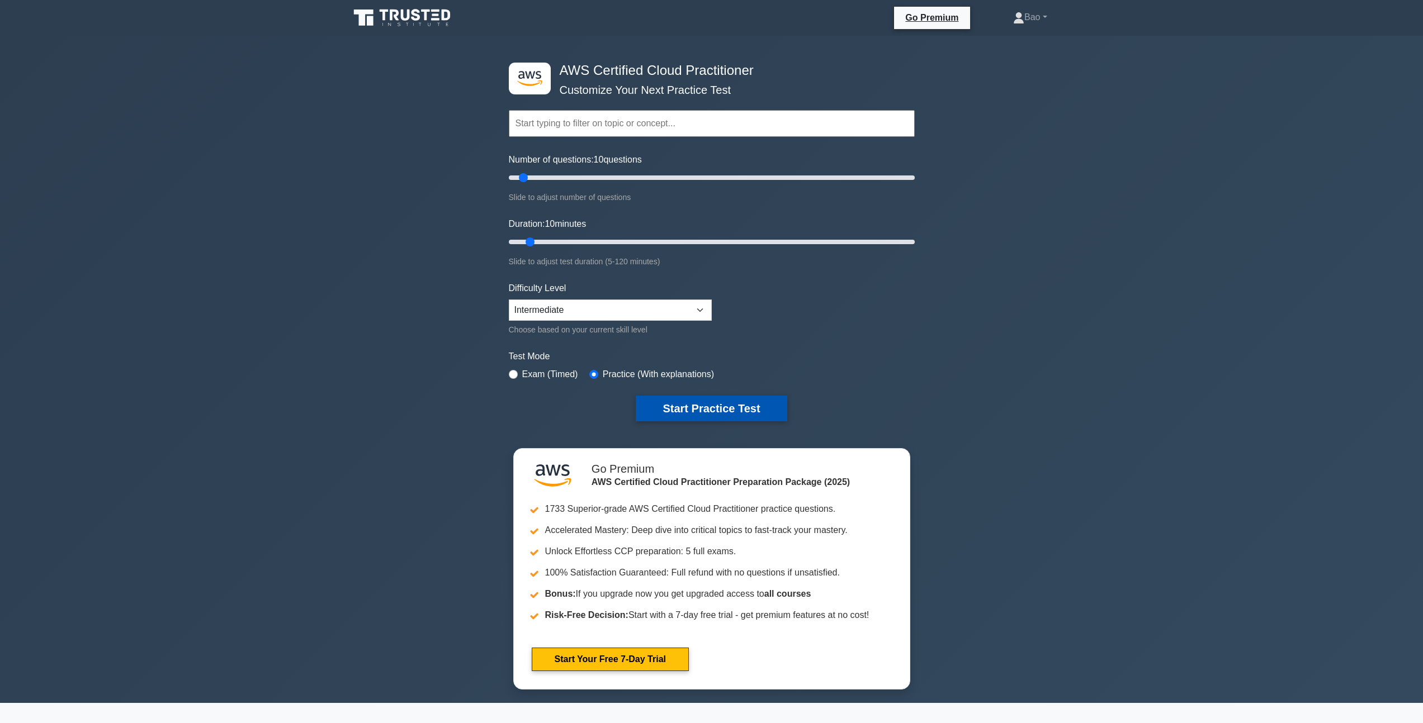
click at [686, 409] on button "Start Practice Test" at bounding box center [711, 409] width 151 height 26
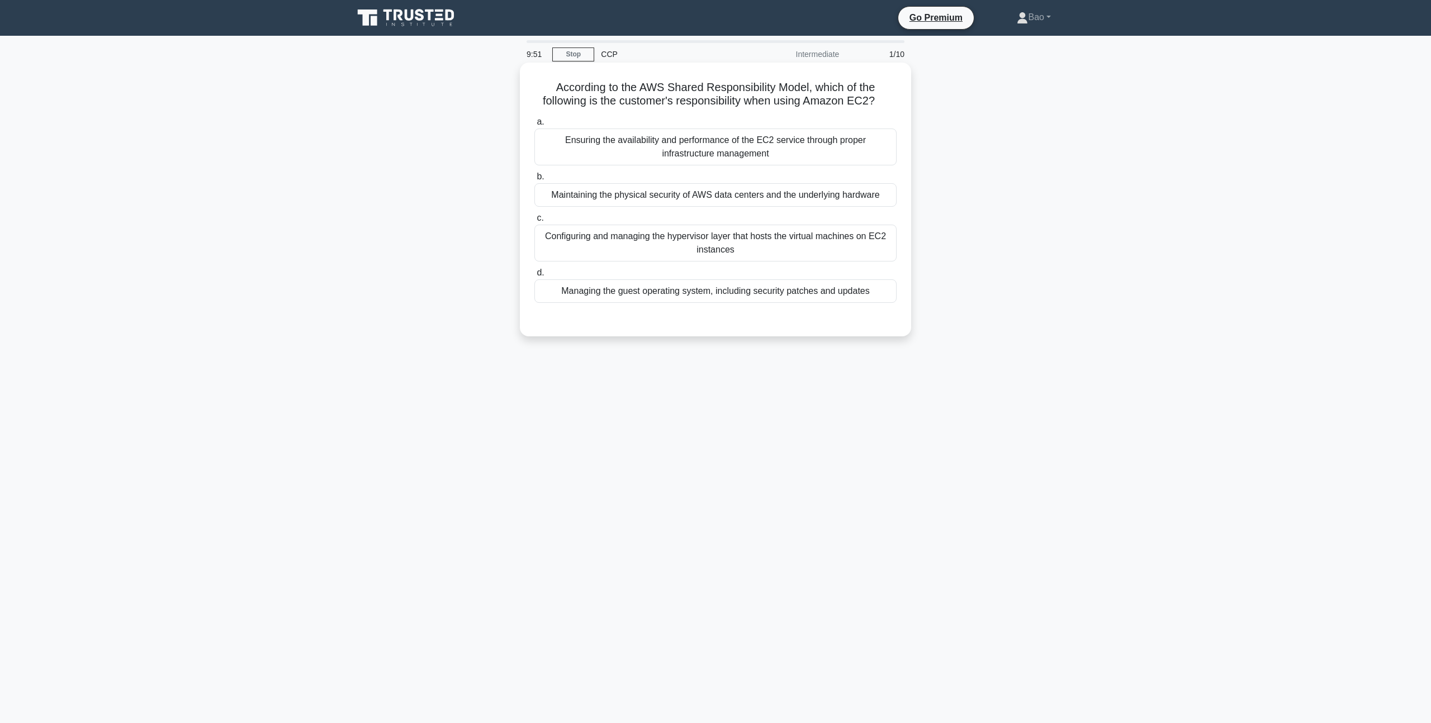
click at [624, 249] on div "Configuring and managing the hypervisor layer that hosts the virtual machines o…" at bounding box center [715, 243] width 362 height 37
click at [534, 222] on input "c. Configuring and managing the hypervisor layer that hosts the virtual machine…" at bounding box center [534, 218] width 0 height 7
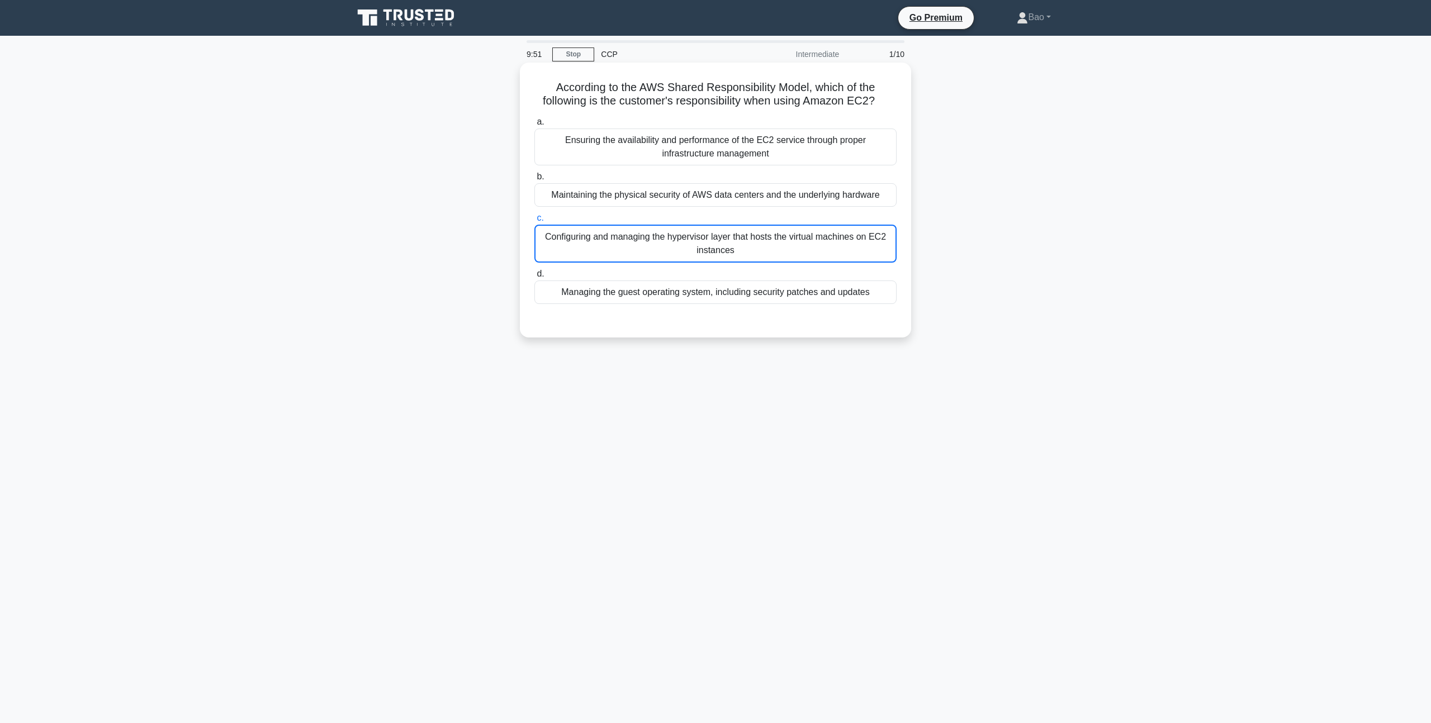
click at [624, 249] on div "Configuring and managing the hypervisor layer that hosts the virtual machines o…" at bounding box center [715, 244] width 362 height 38
click at [534, 222] on input "c. Configuring and managing the hypervisor layer that hosts the virtual machine…" at bounding box center [534, 218] width 0 height 7
click at [593, 362] on div "9:50 Stop CCP Intermediate 1/10 According to the AWS Shared Responsibility Mode…" at bounding box center [716, 319] width 738 height 559
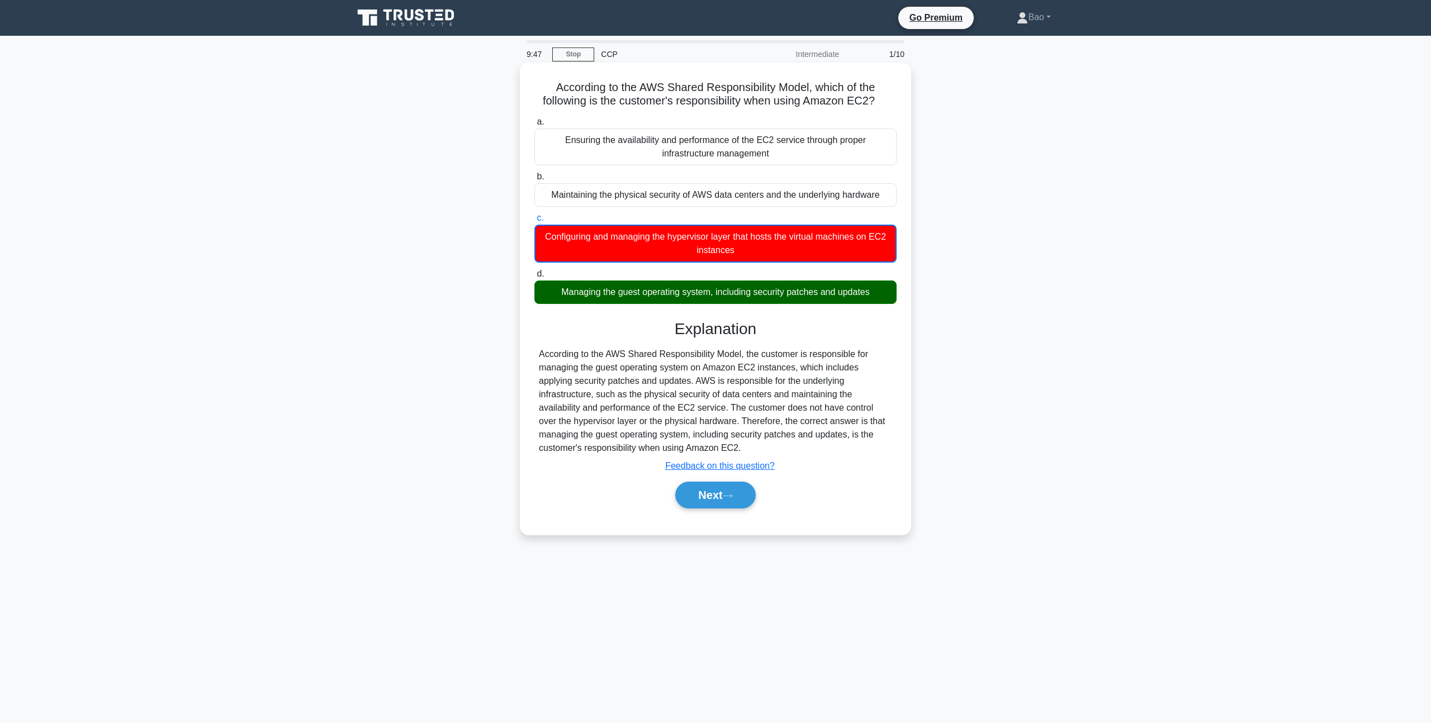
click at [581, 253] on div "Configuring and managing the hypervisor layer that hosts the virtual machines o…" at bounding box center [715, 244] width 362 height 38
click at [534, 222] on input "c. Configuring and managing the hypervisor layer that hosts the virtual machine…" at bounding box center [534, 218] width 0 height 7
click at [581, 302] on div "Managing the guest operating system, including security patches and updates" at bounding box center [715, 292] width 362 height 23
click at [534, 278] on input "d. Managing the guest operating system, including security patches and updates" at bounding box center [534, 274] width 0 height 7
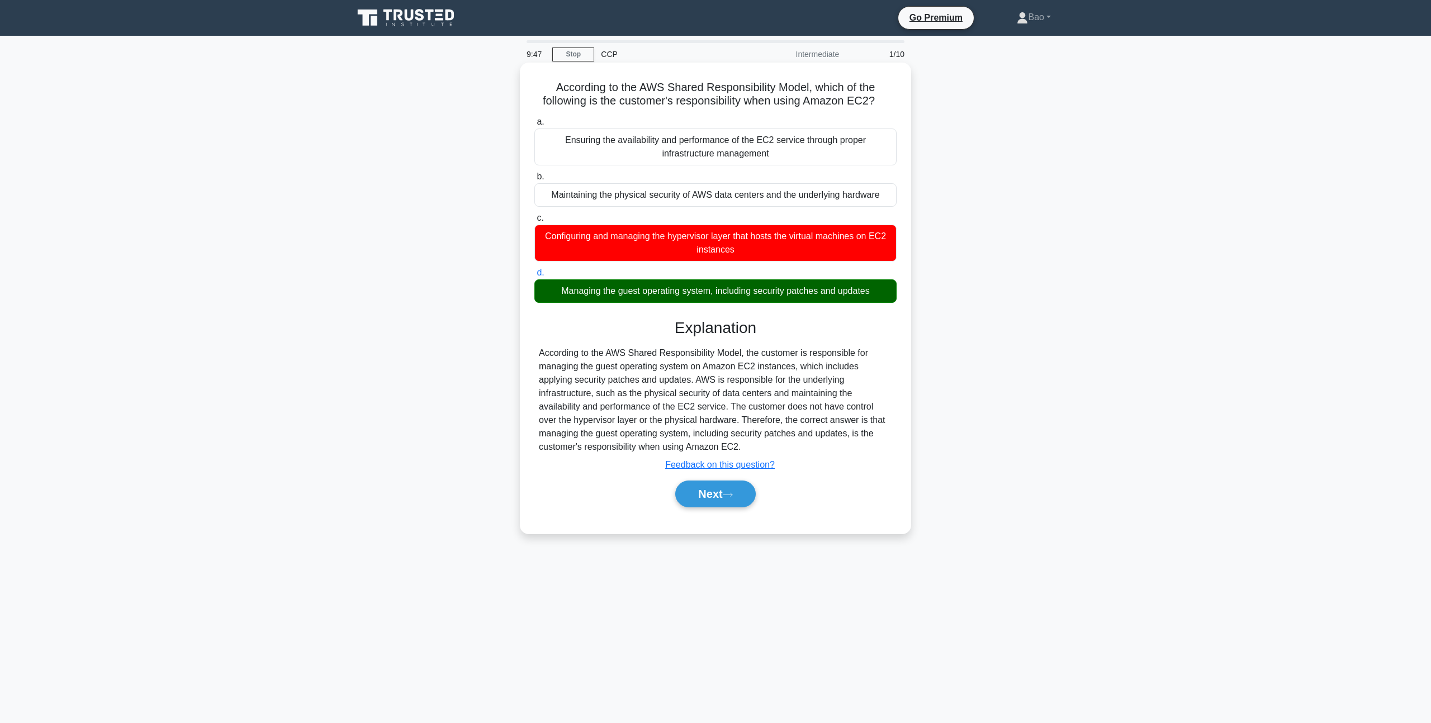
click at [581, 302] on div "Managing the guest operating system, including security patches and updates" at bounding box center [715, 291] width 362 height 23
click at [534, 277] on input "d. Managing the guest operating system, including security patches and updates" at bounding box center [534, 272] width 0 height 7
drag, startPoint x: 547, startPoint y: 353, endPoint x: 710, endPoint y: 370, distance: 164.2
click at [585, 356] on div "According to the AWS Shared Responsibility Model, which of the following is the…" at bounding box center [715, 298] width 382 height 462
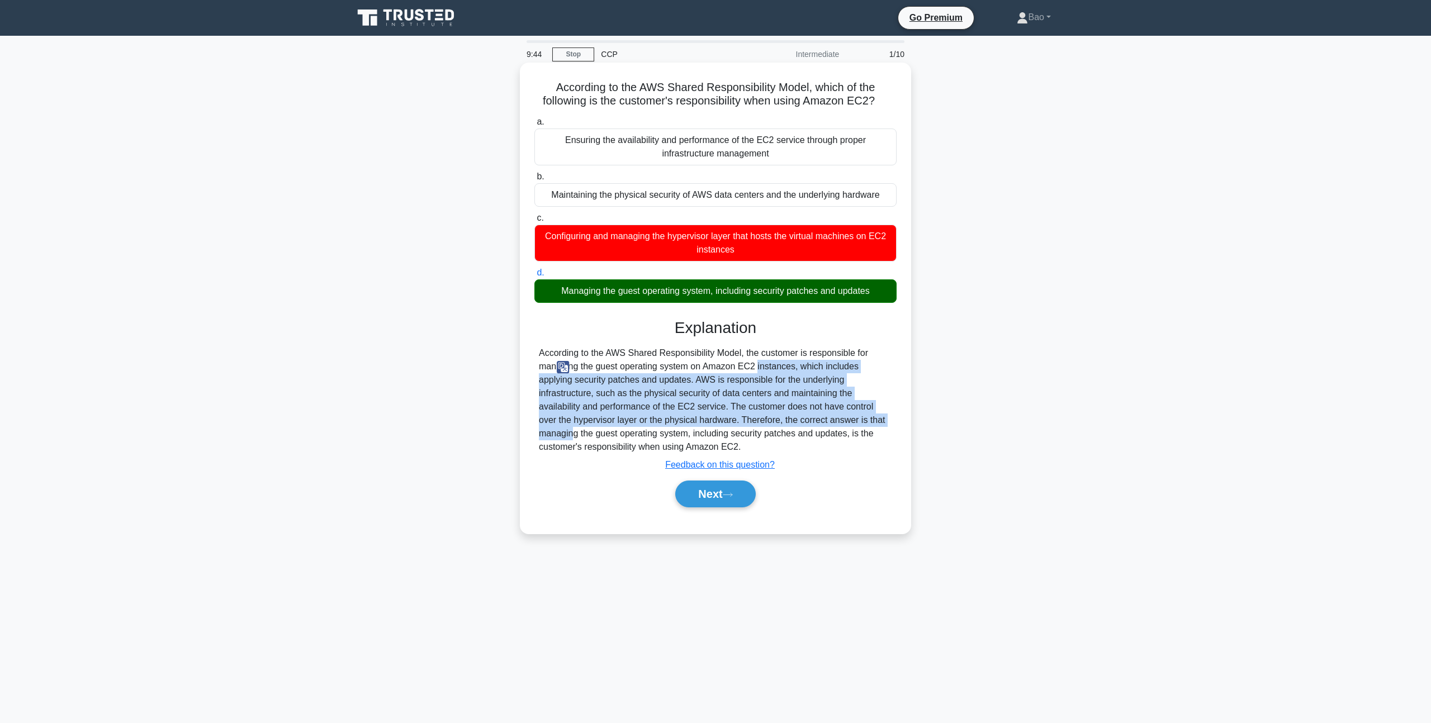
drag, startPoint x: 710, startPoint y: 370, endPoint x: 630, endPoint y: 424, distance: 96.8
click at [693, 427] on div "According to the AWS Shared Responsibility Model, the customer is responsible f…" at bounding box center [715, 400] width 353 height 107
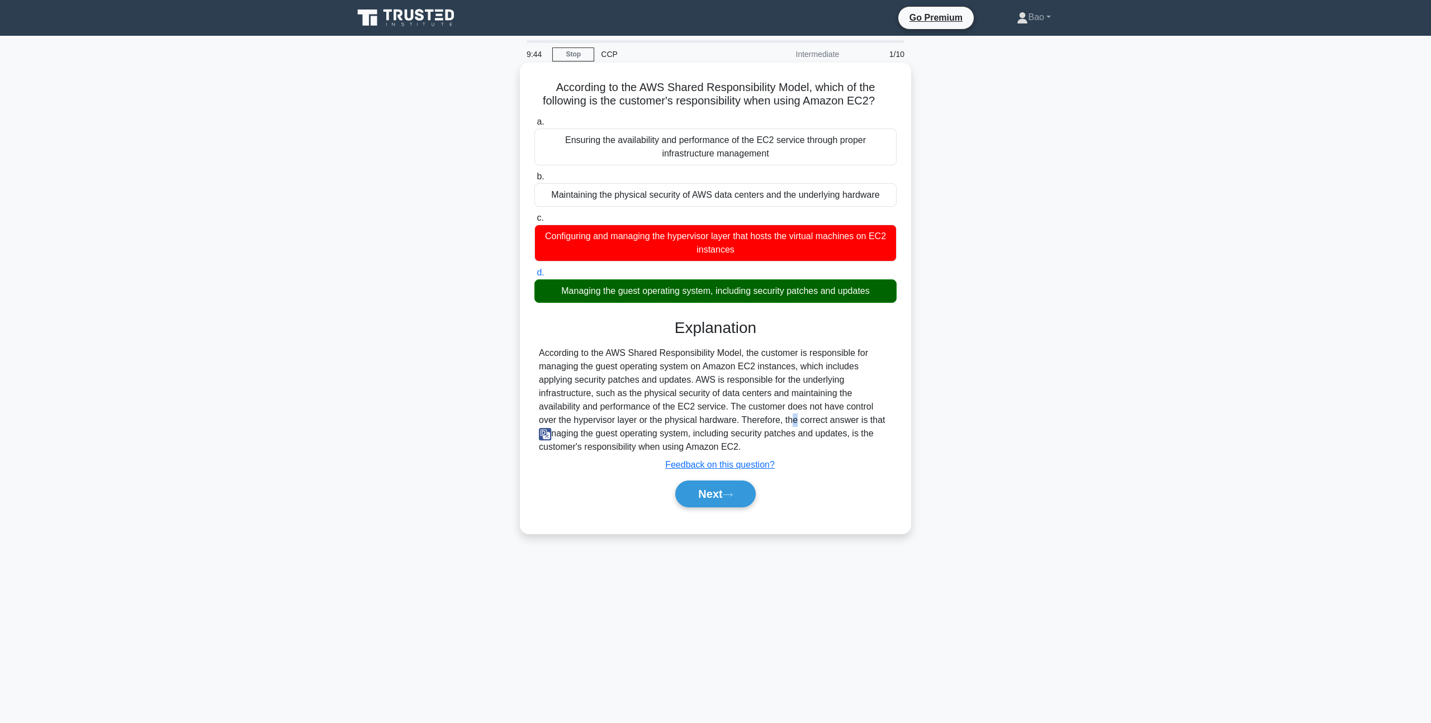
click at [600, 423] on div "According to the AWS Shared Responsibility Model, the customer is responsible f…" at bounding box center [715, 400] width 353 height 107
click at [574, 384] on div "According to the AWS Shared Responsibility Model, the customer is responsible f…" at bounding box center [715, 400] width 353 height 107
click at [720, 501] on button "Next" at bounding box center [715, 494] width 80 height 27
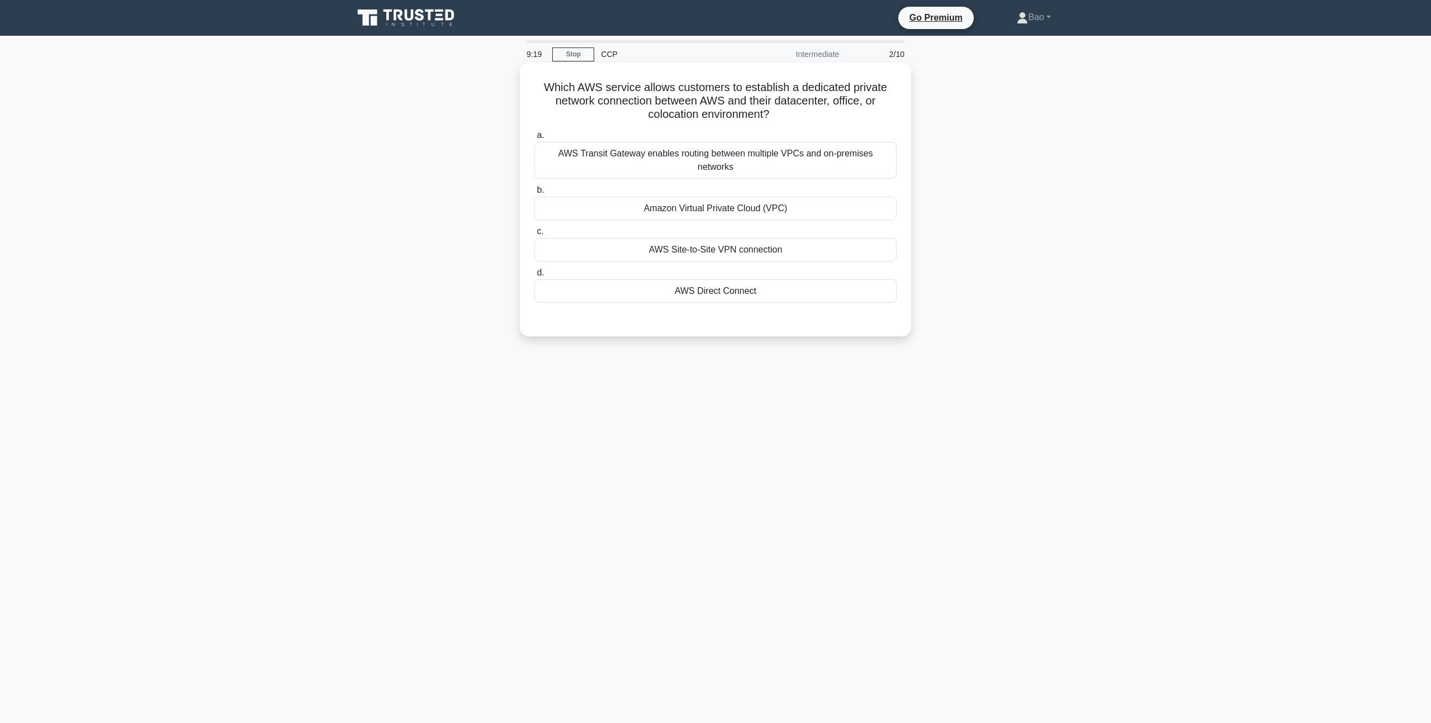
click at [739, 280] on div "AWS Direct Connect" at bounding box center [715, 291] width 362 height 23
click at [534, 277] on input "d. AWS Direct Connect" at bounding box center [534, 272] width 0 height 7
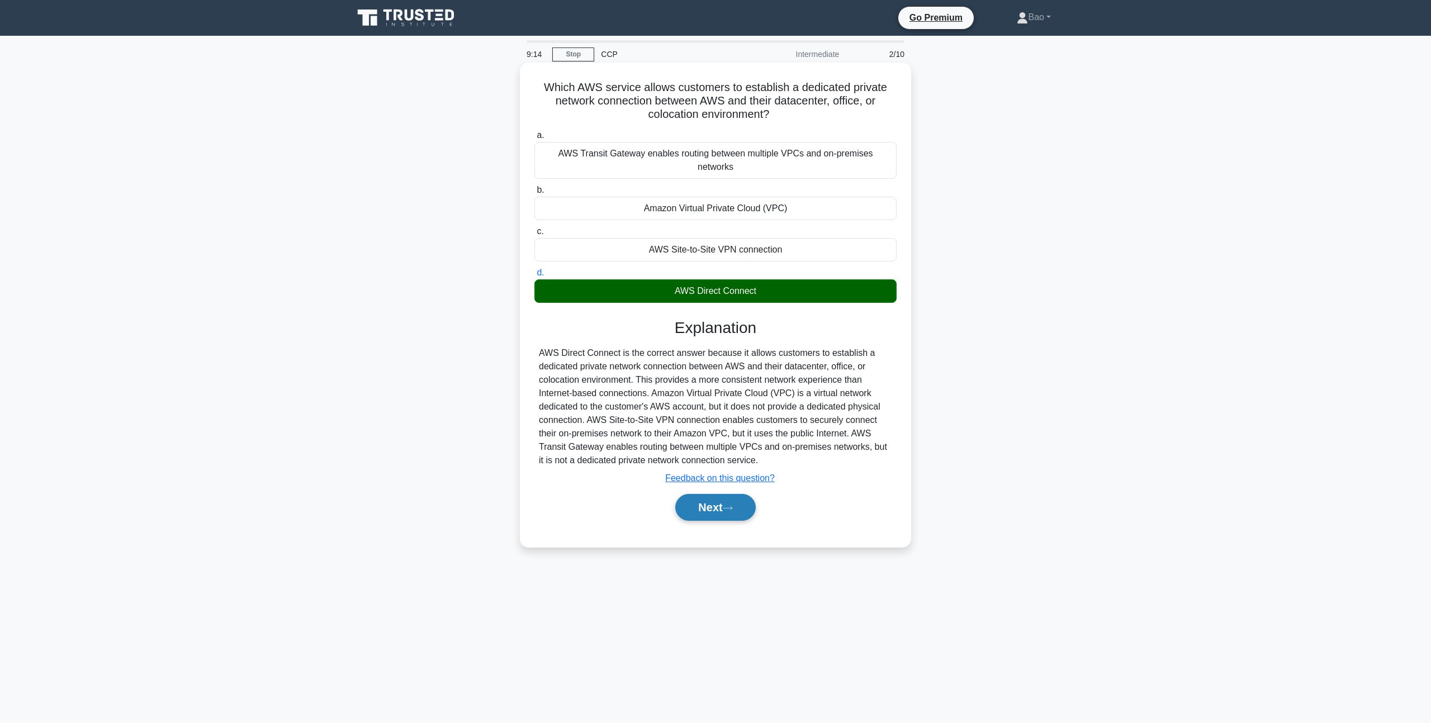
click at [711, 496] on button "Next" at bounding box center [715, 507] width 80 height 27
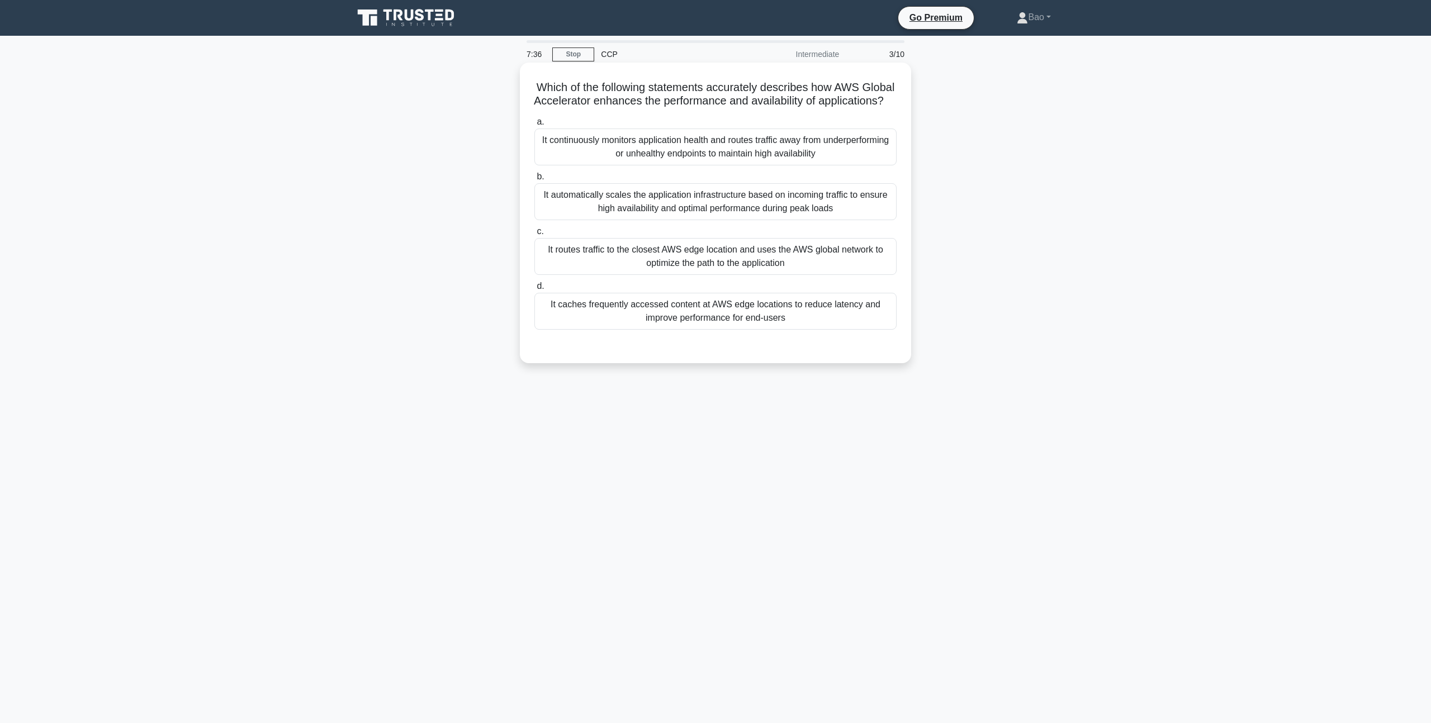
click at [808, 316] on div "It caches frequently accessed content at AWS edge locations to reduce latency a…" at bounding box center [715, 311] width 362 height 37
click at [534, 290] on input "d. It caches frequently accessed content at AWS edge locations to reduce latenc…" at bounding box center [534, 286] width 0 height 7
click at [808, 316] on div "It caches frequently accessed content at AWS edge locations to reduce latency a…" at bounding box center [715, 312] width 362 height 38
click at [534, 290] on input "d. It caches frequently accessed content at AWS edge locations to reduce latenc…" at bounding box center [534, 286] width 0 height 7
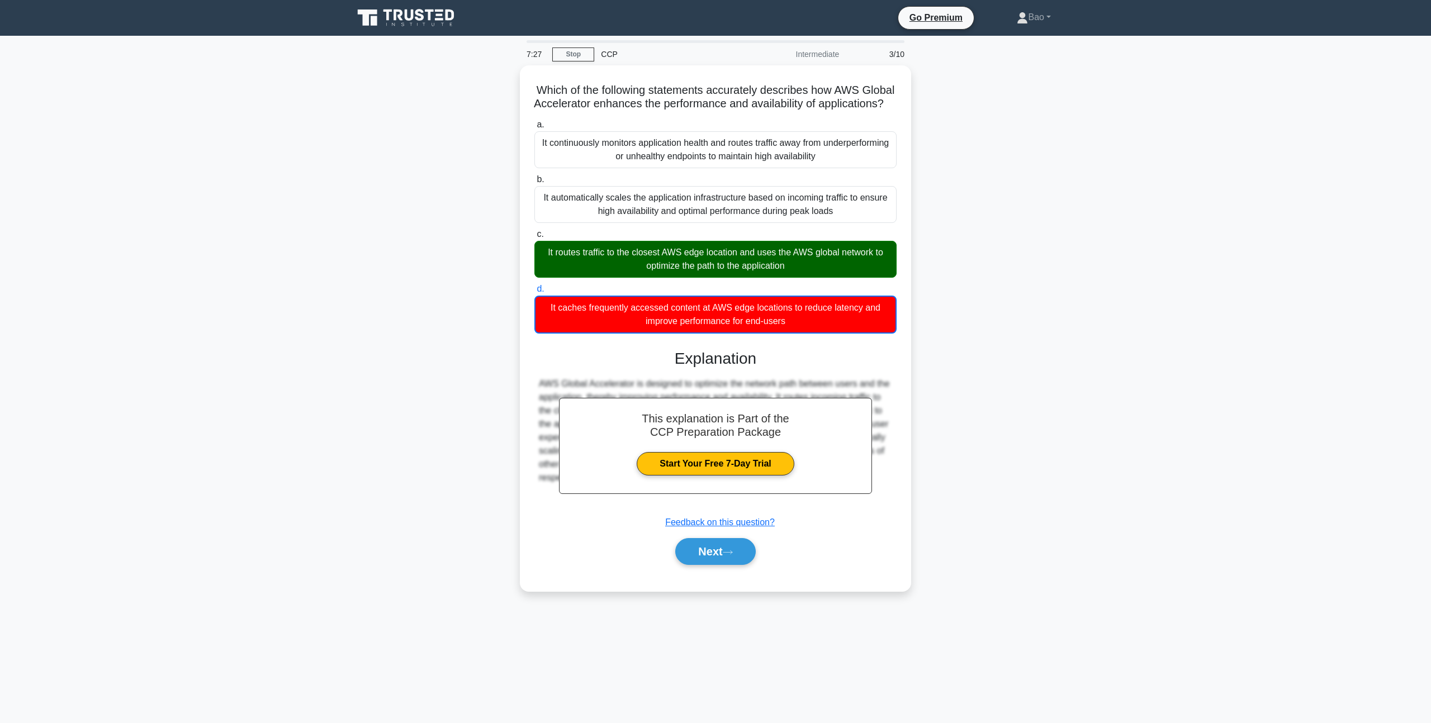
click at [1002, 336] on div "Which of the following statements accurately describes how AWS Global Accelerat…" at bounding box center [716, 334] width 738 height 539
